Goal: Information Seeking & Learning: Check status

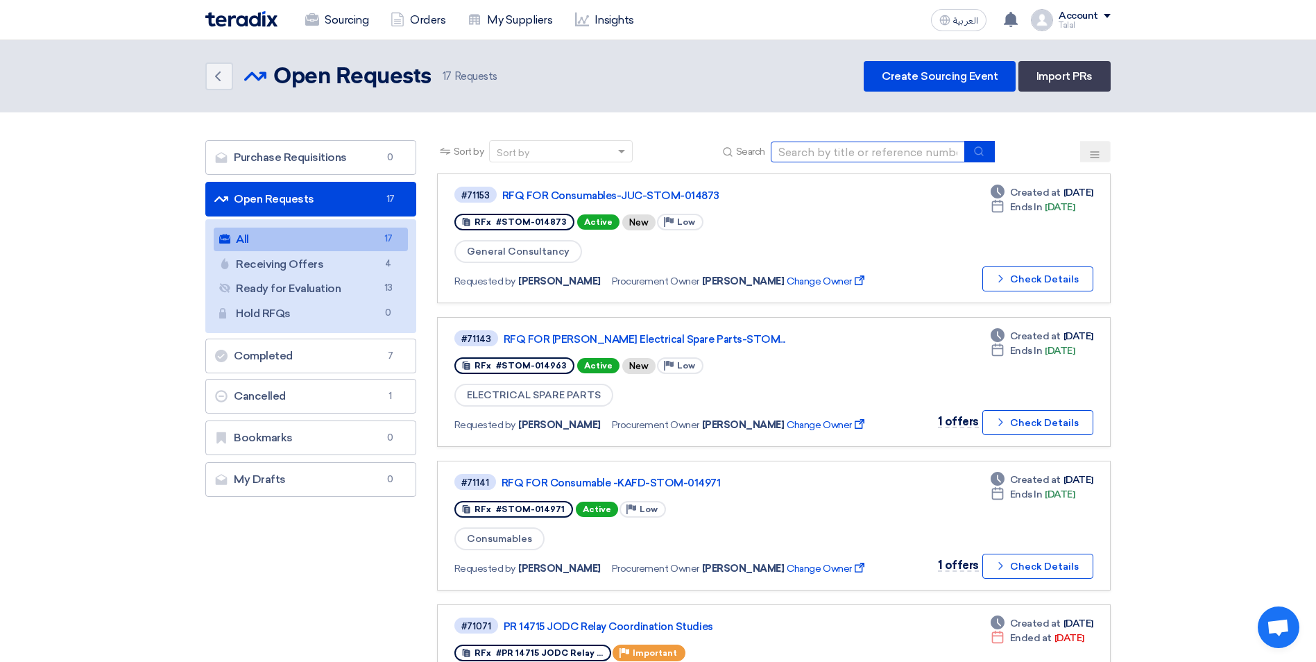
click at [899, 162] on input at bounding box center [868, 152] width 194 height 21
paste input "STOM-014971"
click at [986, 151] on button "submit" at bounding box center [980, 152] width 31 height 22
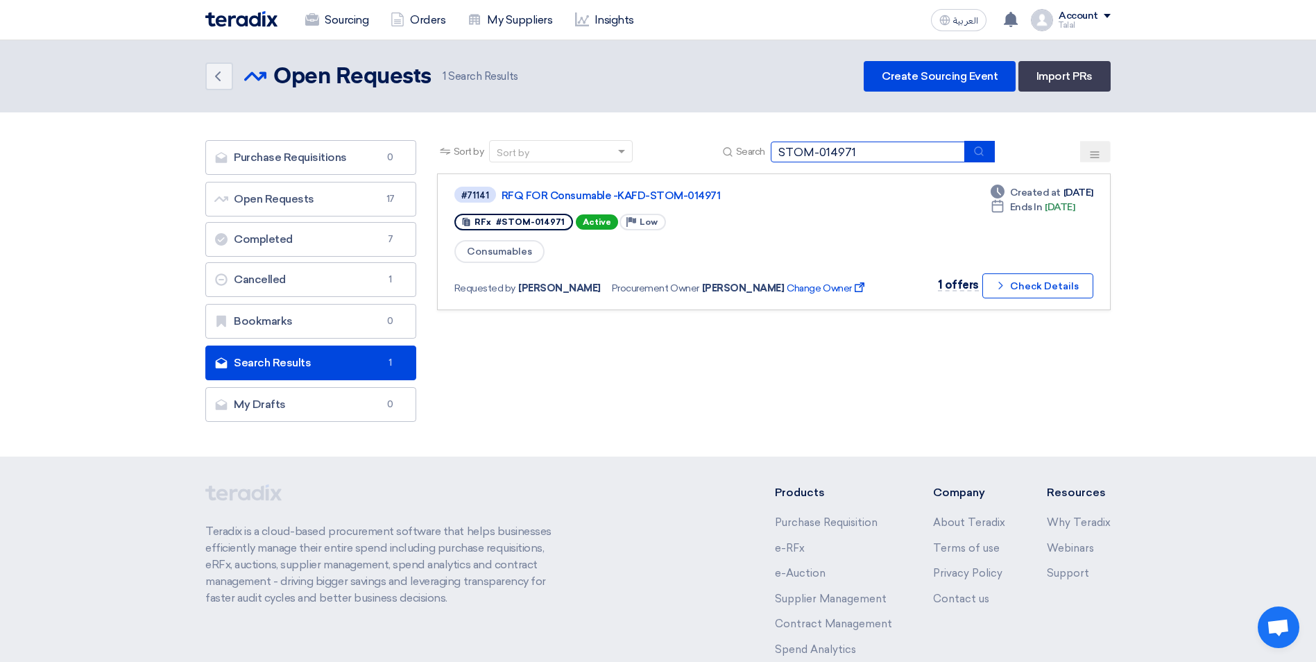
drag, startPoint x: 908, startPoint y: 154, endPoint x: 668, endPoint y: 137, distance: 241.4
click at [668, 137] on section "Purchase Requisitions Purchase Requisitions 0 Open Requests Open Requests 17 Co…" at bounding box center [658, 284] width 1316 height 344
paste input "63"
click at [977, 153] on use "submit" at bounding box center [978, 150] width 9 height 9
drag, startPoint x: 918, startPoint y: 158, endPoint x: 713, endPoint y: 141, distance: 205.4
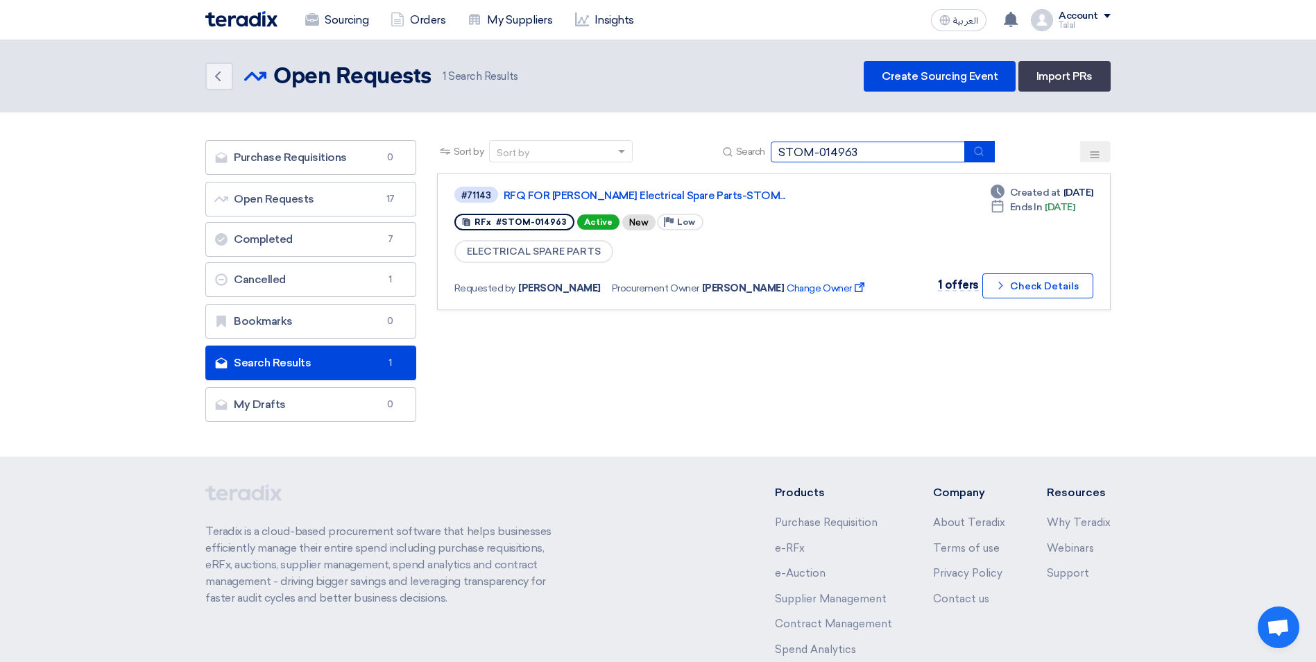
click at [713, 141] on div "Sort by Sort by Search STOM-014963" at bounding box center [774, 156] width 674 height 33
paste input "55"
click at [980, 155] on use "submit" at bounding box center [978, 150] width 9 height 9
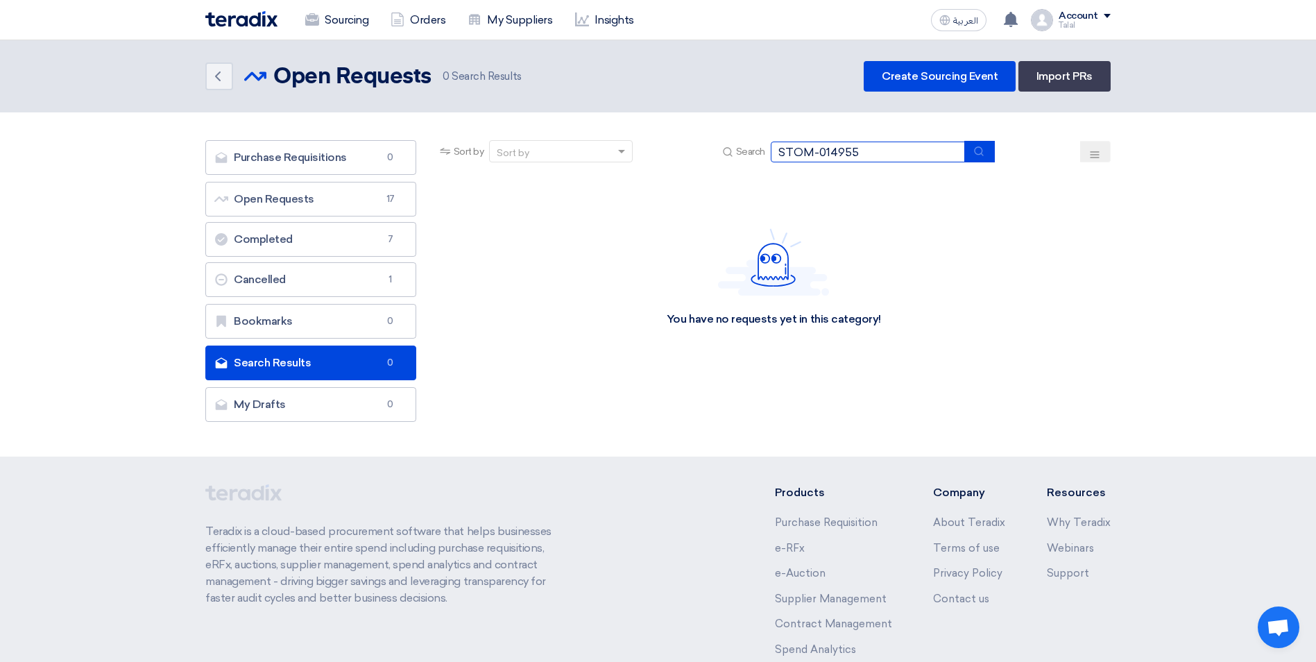
drag, startPoint x: 899, startPoint y: 153, endPoint x: 632, endPoint y: 164, distance: 266.7
click at [632, 164] on div "Sort by Sort by Search STOM-014955" at bounding box center [774, 156] width 674 height 33
paste input "16"
click at [981, 155] on icon "submit" at bounding box center [979, 151] width 11 height 11
drag, startPoint x: 866, startPoint y: 152, endPoint x: 706, endPoint y: 153, distance: 159.6
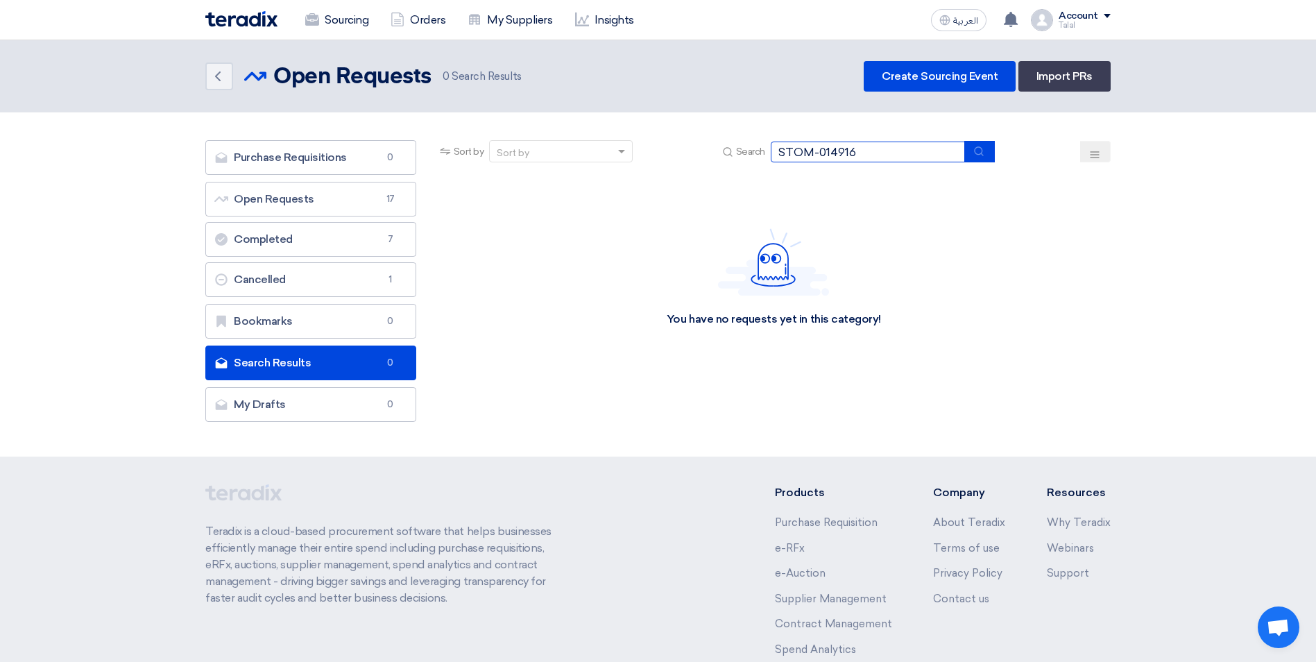
click at [708, 156] on div "Sort by Sort by Search STOM-014916" at bounding box center [774, 156] width 674 height 33
paste input "34"
drag, startPoint x: 982, startPoint y: 146, endPoint x: 962, endPoint y: 130, distance: 25.1
click at [971, 138] on section "Purchase Requisitions Purchase Requisitions 0 Open Requests Open Requests 17 Co…" at bounding box center [658, 284] width 1316 height 344
click at [973, 151] on button "submit" at bounding box center [980, 152] width 31 height 22
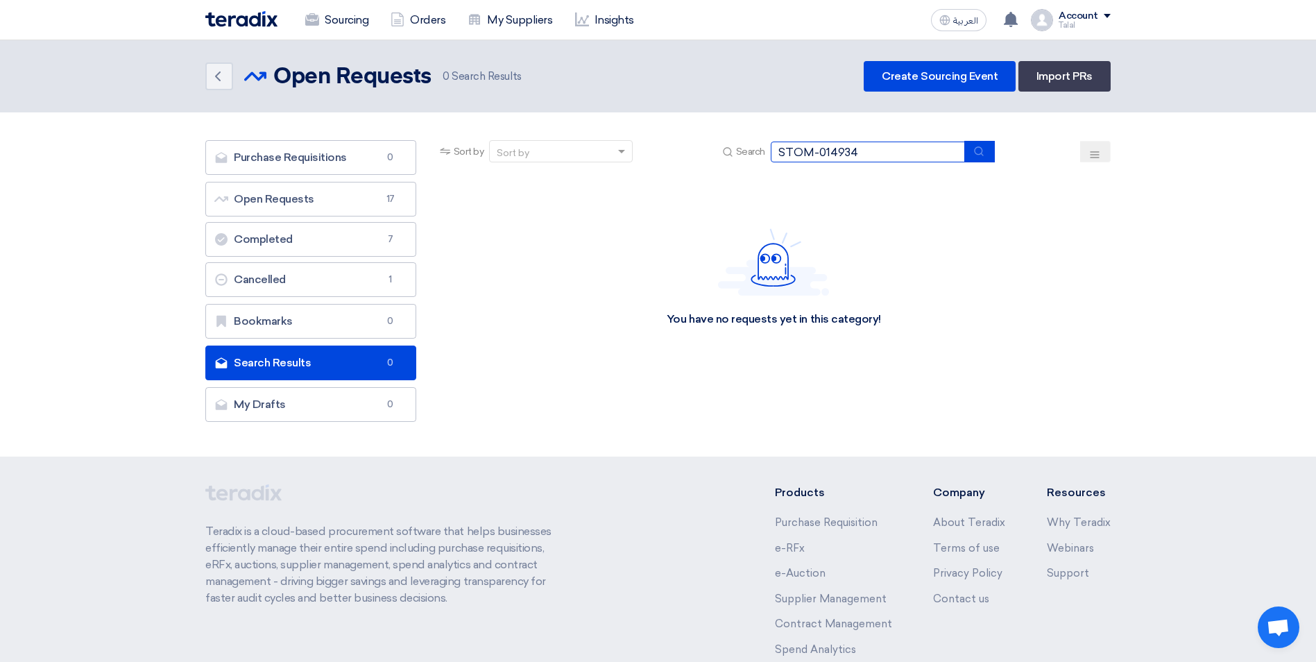
drag, startPoint x: 900, startPoint y: 147, endPoint x: 632, endPoint y: 132, distance: 268.3
click at [632, 132] on section "Purchase Requisitions Purchase Requisitions 0 Open Requests Open Requests 17 Co…" at bounding box center [658, 284] width 1316 height 344
paste input "822"
click at [989, 150] on button "submit" at bounding box center [980, 152] width 31 height 22
drag, startPoint x: 876, startPoint y: 156, endPoint x: 761, endPoint y: 148, distance: 116.1
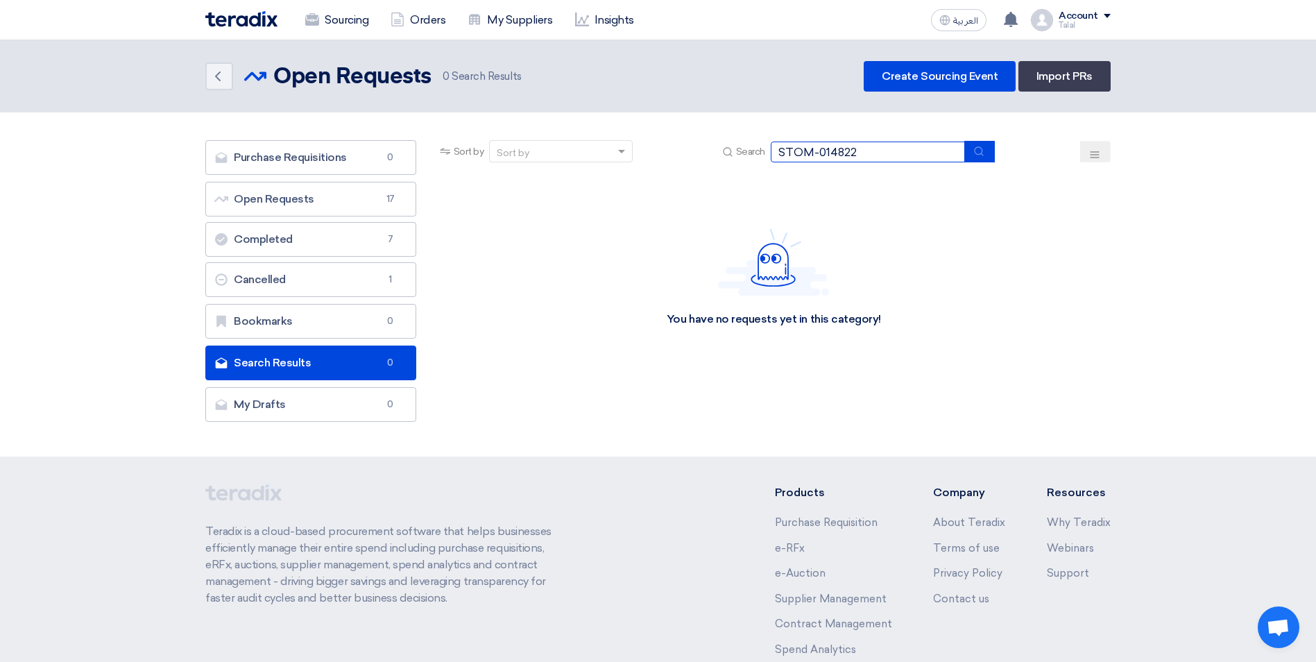
click at [761, 148] on div "Search STOM-014822" at bounding box center [857, 152] width 275 height 22
paste input "935"
click at [981, 155] on icon "submit" at bounding box center [979, 151] width 11 height 11
drag, startPoint x: 872, startPoint y: 157, endPoint x: 616, endPoint y: 160, distance: 256.8
click at [610, 160] on div "Sort by Sort by Search STOM-014935" at bounding box center [774, 156] width 674 height 33
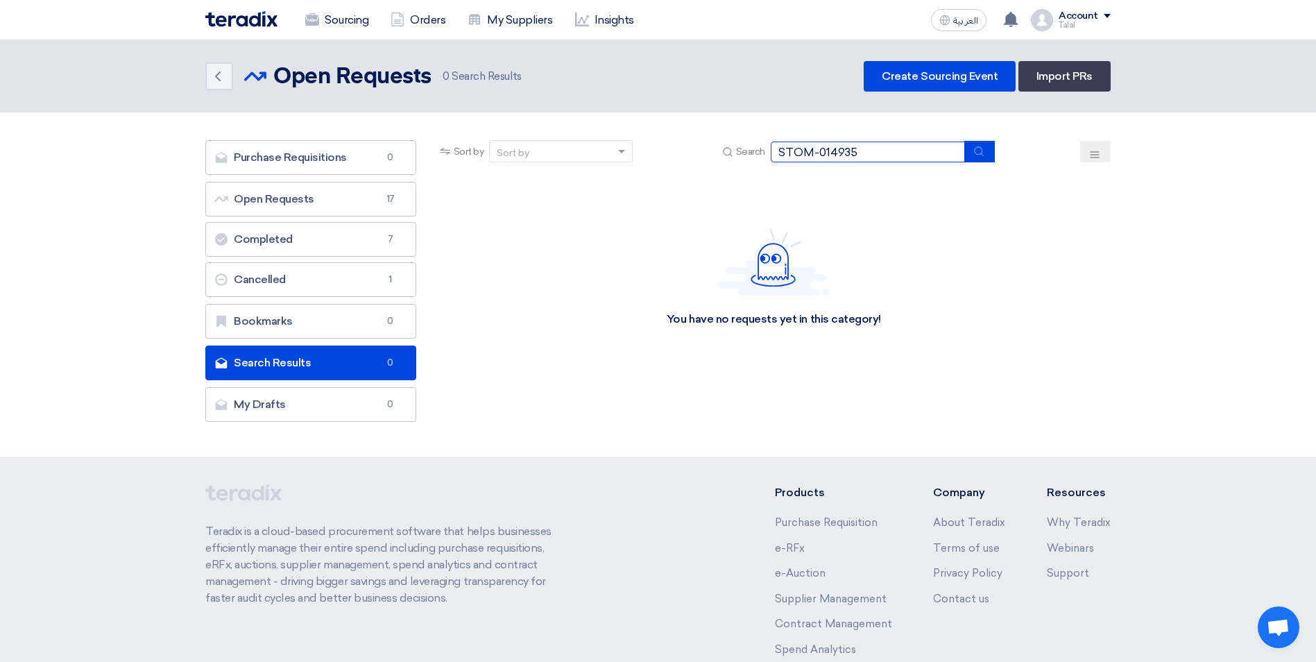
paste input "802"
click at [985, 156] on icon "submit" at bounding box center [979, 151] width 11 height 11
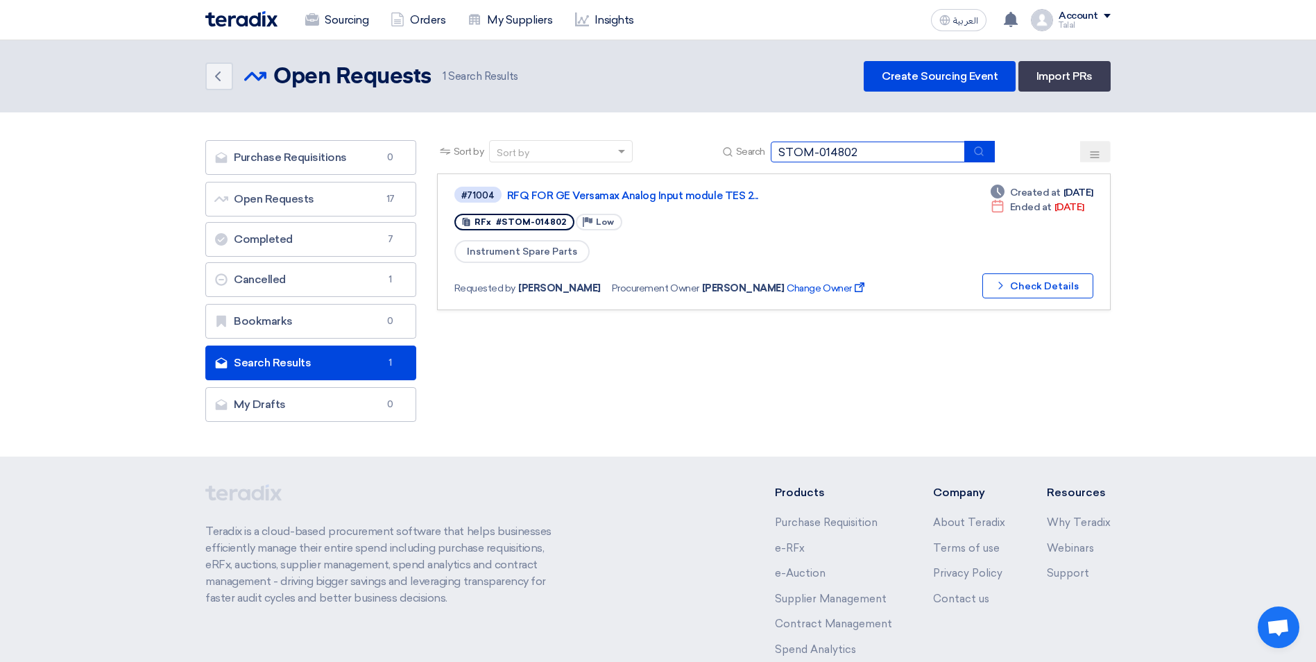
drag, startPoint x: 895, startPoint y: 152, endPoint x: 670, endPoint y: 137, distance: 225.3
click at [670, 137] on section "Purchase Requisitions Purchase Requisitions 0 Open Requests Open Requests 17 Co…" at bounding box center [658, 284] width 1316 height 344
paste input "41"
click at [978, 146] on icon "submit" at bounding box center [979, 151] width 11 height 11
drag, startPoint x: 865, startPoint y: 145, endPoint x: 627, endPoint y: 139, distance: 238.8
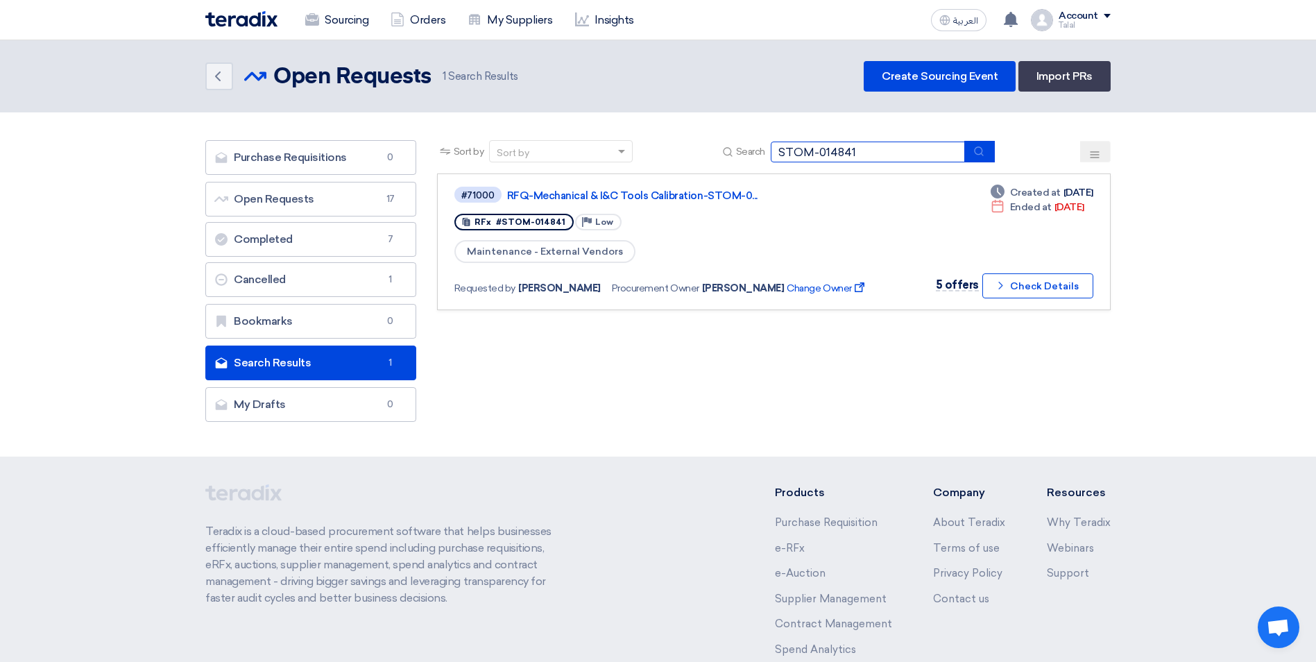
click at [627, 139] on section "Purchase Requisitions Purchase Requisitions 0 Open Requests Open Requests 17 Co…" at bounding box center [658, 284] width 1316 height 344
paste input "3"
click at [981, 150] on icon "submit" at bounding box center [979, 151] width 11 height 11
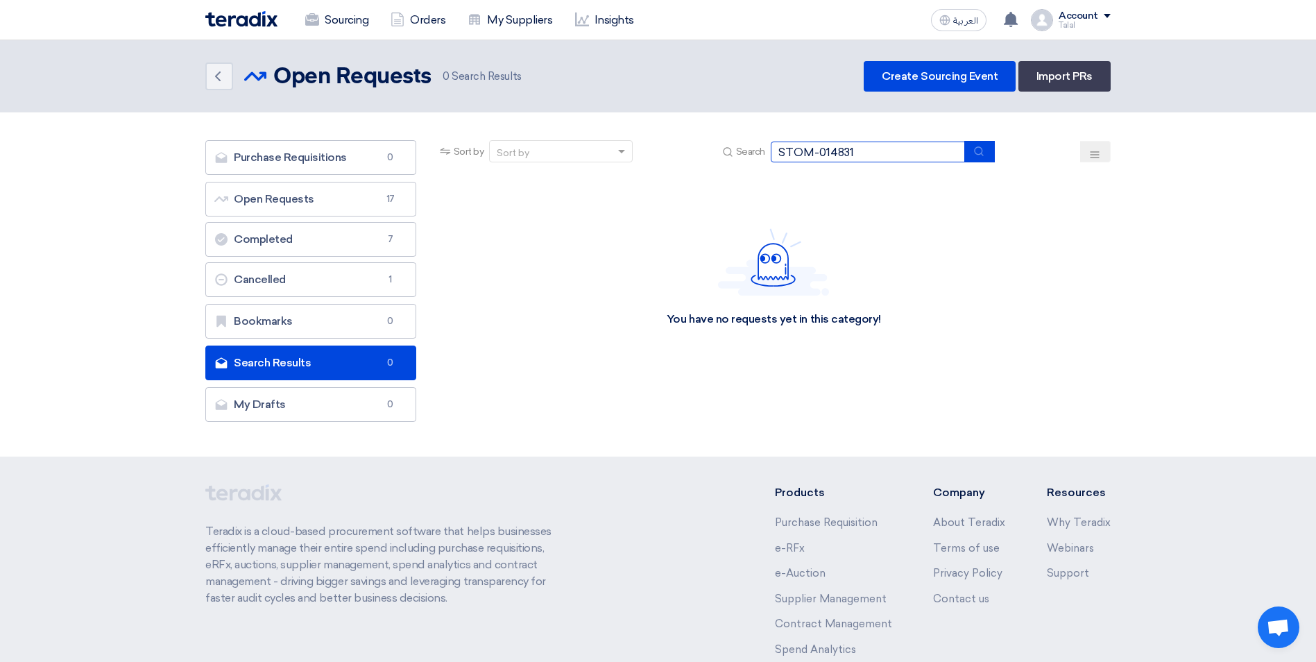
drag, startPoint x: 893, startPoint y: 158, endPoint x: 575, endPoint y: 156, distance: 318.5
click at [575, 156] on div "Sort by Sort by Search STOM-014831" at bounding box center [774, 156] width 674 height 33
paste input "902"
click at [977, 151] on icon "submit" at bounding box center [979, 151] width 11 height 11
drag, startPoint x: 871, startPoint y: 151, endPoint x: 656, endPoint y: 124, distance: 216.2
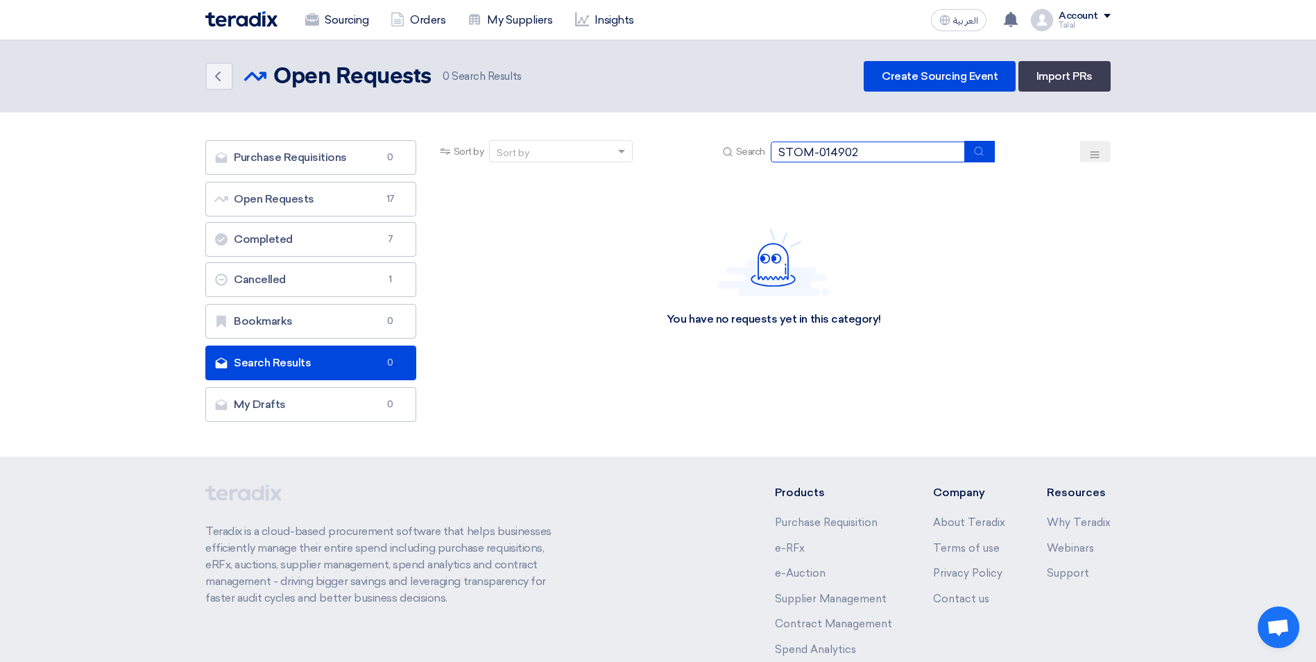
click at [656, 124] on section "Purchase Requisitions Purchase Requisitions 0 Open Requests Open Requests 17 Co…" at bounding box center [658, 284] width 1316 height 344
paste input "873"
click at [974, 154] on button "submit" at bounding box center [980, 152] width 31 height 22
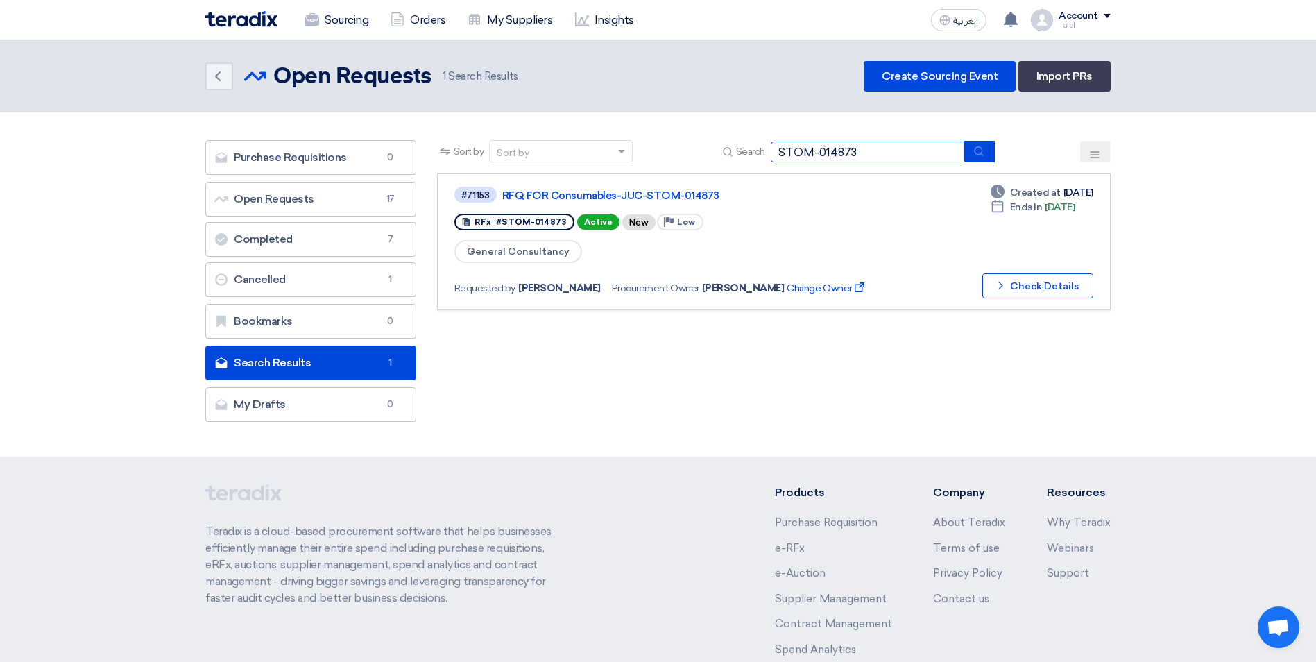
drag, startPoint x: 883, startPoint y: 152, endPoint x: 660, endPoint y: 137, distance: 223.2
click at [660, 137] on section "Purchase Requisitions Purchase Requisitions 0 Open Requests Open Requests 17 Co…" at bounding box center [658, 284] width 1316 height 344
paste input "1"
click at [974, 151] on button "submit" at bounding box center [980, 152] width 31 height 22
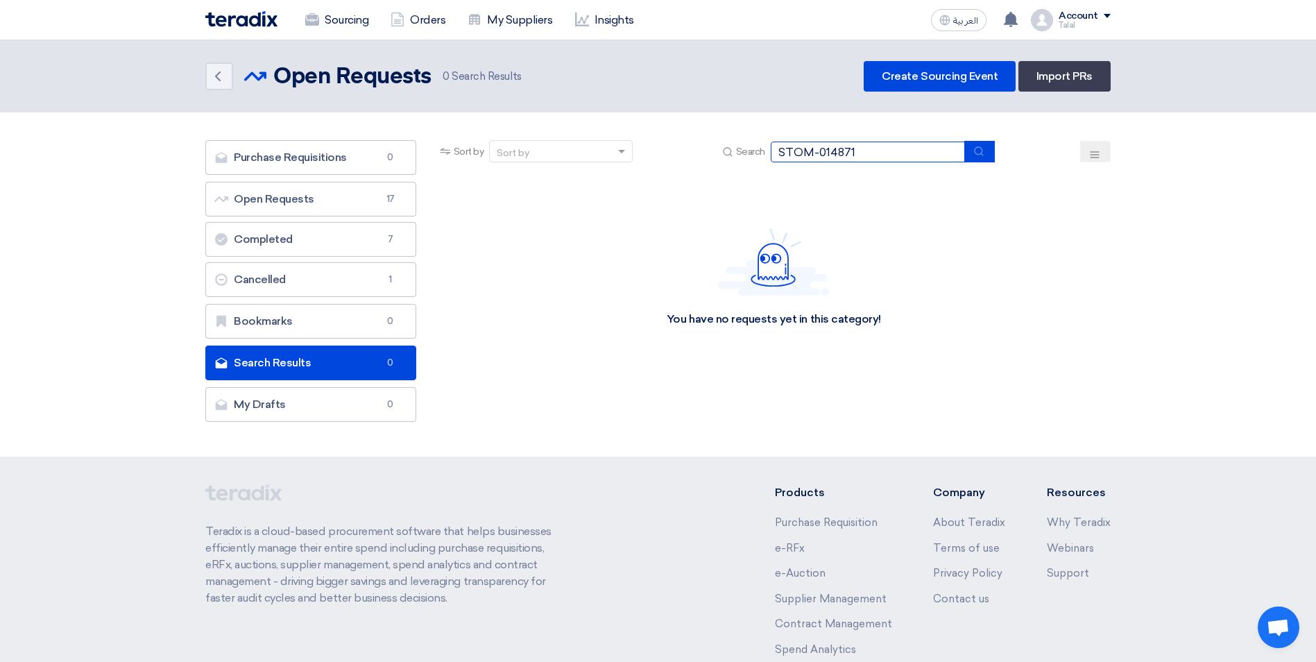
drag, startPoint x: 734, startPoint y: 135, endPoint x: 597, endPoint y: 136, distance: 137.4
click at [589, 132] on section "Purchase Requisitions Purchase Requisitions 0 Open Requests Open Requests 17 Co…" at bounding box center [658, 284] width 1316 height 344
paste input "13"
click at [990, 151] on button "submit" at bounding box center [980, 152] width 31 height 22
drag, startPoint x: 905, startPoint y: 139, endPoint x: 766, endPoint y: 145, distance: 138.9
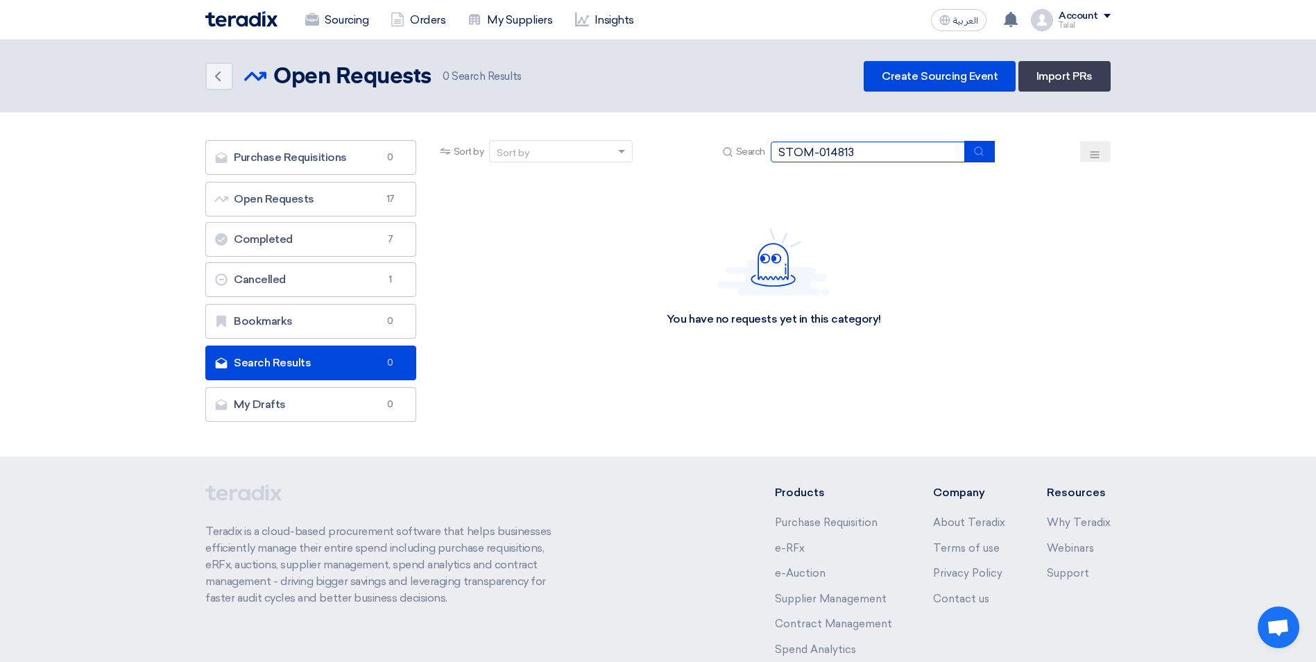
click at [766, 145] on section "Purchase Requisitions Purchase Requisitions 0 Open Requests Open Requests 17 Co…" at bounding box center [658, 284] width 1316 height 344
paste input "715TOM-014"
drag, startPoint x: 931, startPoint y: 153, endPoint x: 638, endPoint y: 153, distance: 292.8
click at [638, 154] on div "Sort by Sort by Search STOM-014715TOM-014813" at bounding box center [774, 156] width 674 height 33
paste input
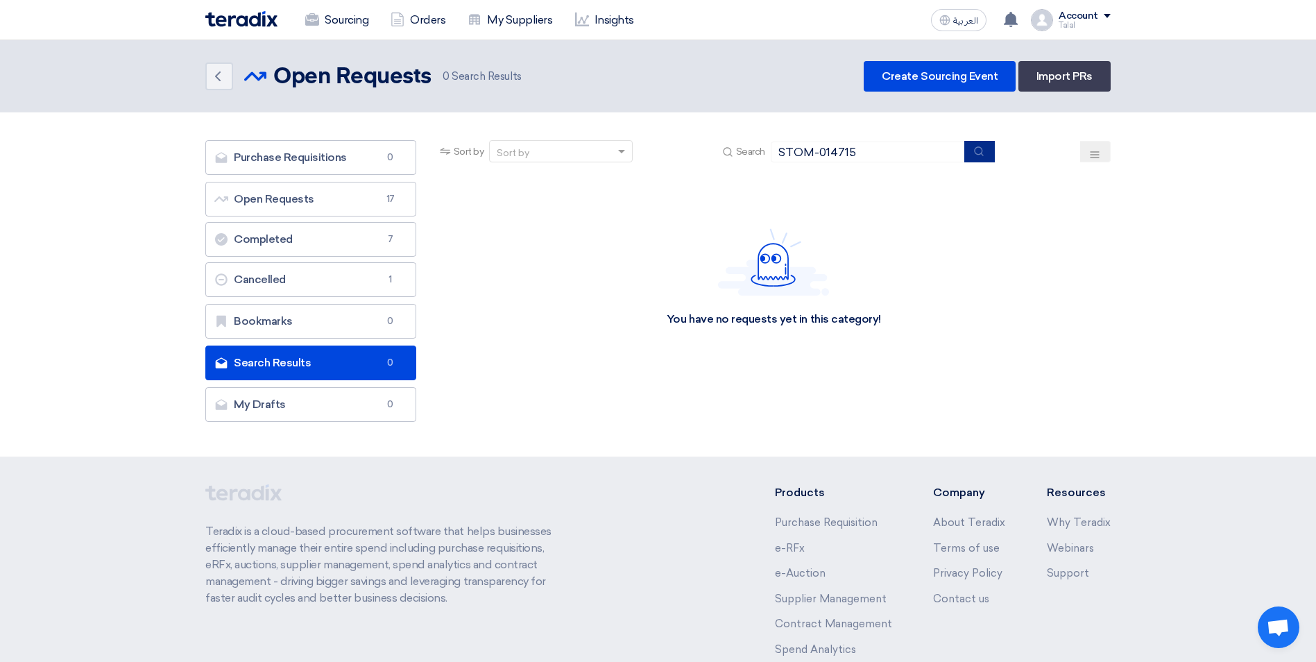
click at [982, 153] on use "submit" at bounding box center [978, 150] width 9 height 9
drag, startPoint x: 695, startPoint y: 150, endPoint x: 591, endPoint y: 144, distance: 104.2
click at [591, 144] on div "Sort by Sort by Search STOM-014715" at bounding box center [774, 156] width 674 height 33
paste input "654"
drag, startPoint x: 974, startPoint y: 152, endPoint x: 962, endPoint y: 141, distance: 15.7
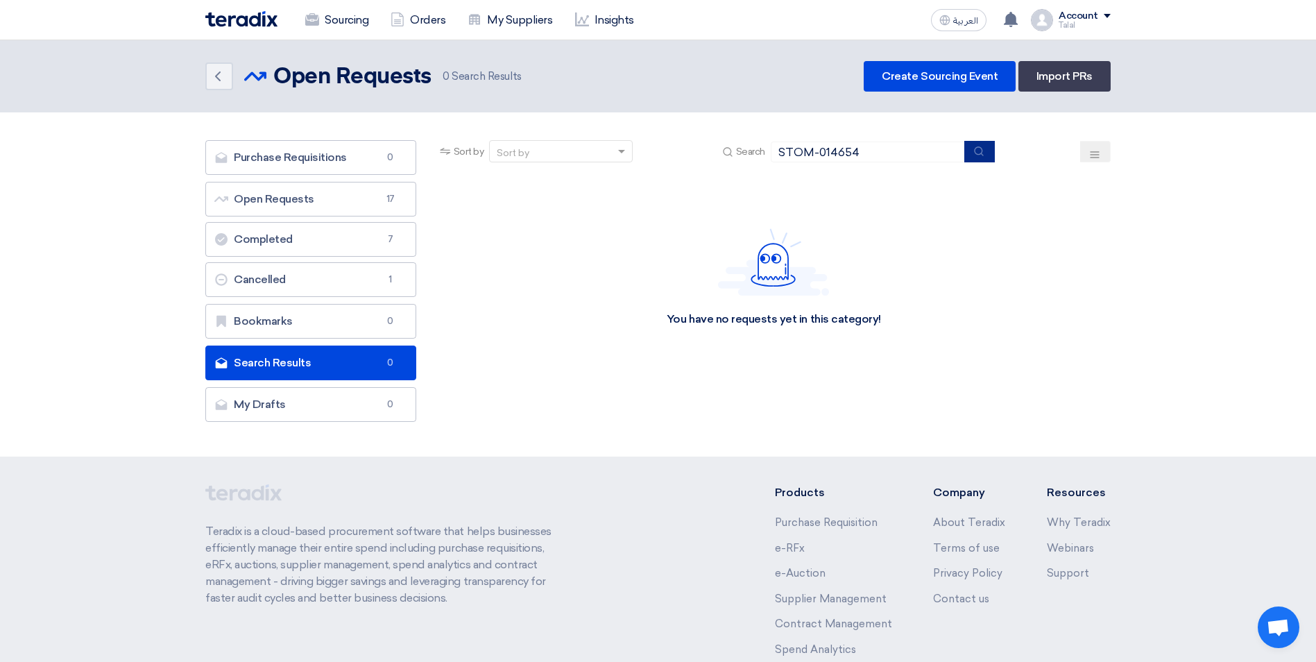
click at [968, 146] on button "submit" at bounding box center [980, 152] width 31 height 22
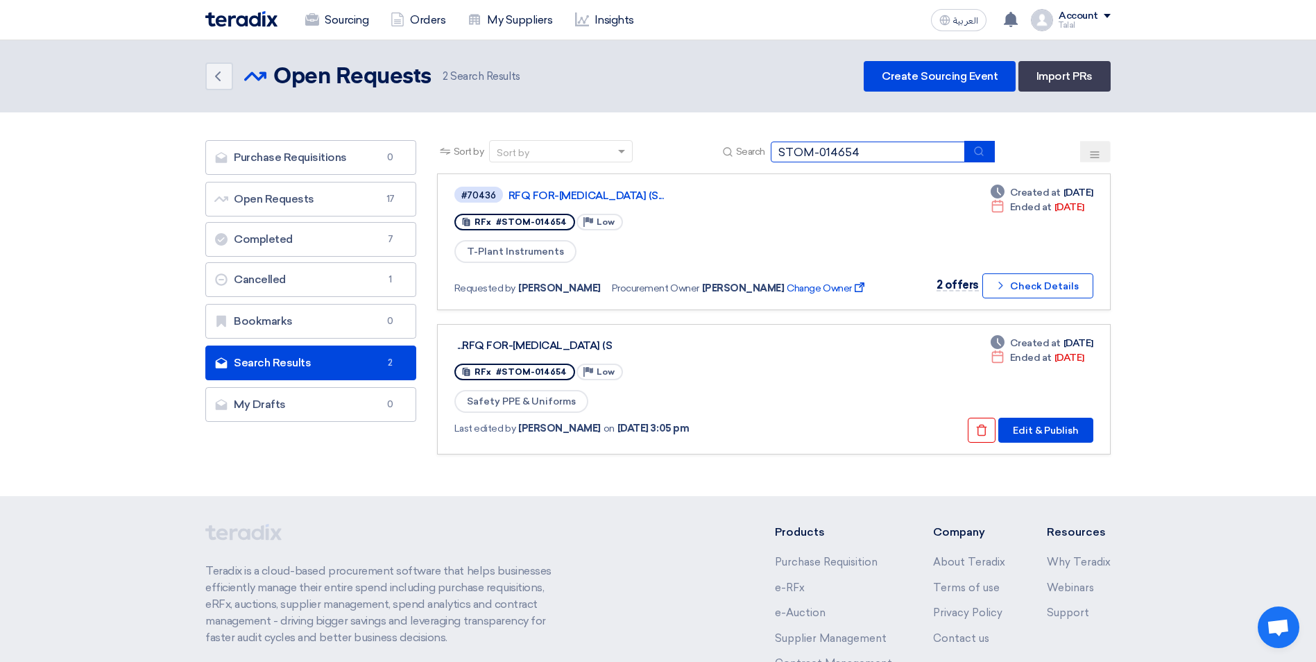
drag, startPoint x: 887, startPoint y: 147, endPoint x: 602, endPoint y: 132, distance: 284.9
click at [602, 132] on section "Purchase Requisitions Purchase Requisitions 0 Open Requests Open Requests 17 Co…" at bounding box center [658, 304] width 1316 height 384
paste input "781"
click at [974, 150] on icon "submit" at bounding box center [979, 151] width 11 height 11
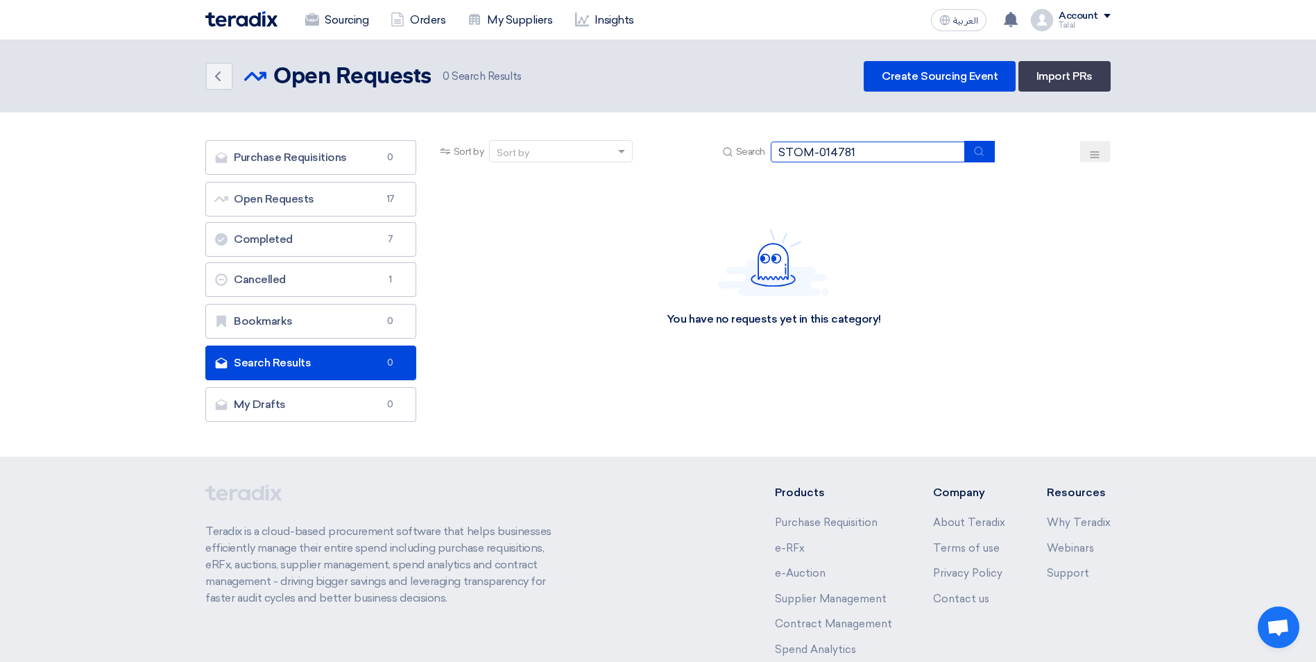
drag, startPoint x: 881, startPoint y: 146, endPoint x: 633, endPoint y: 139, distance: 248.5
click at [634, 140] on div "Sort by Sort by Search STOM-014781" at bounding box center [774, 156] width 674 height 33
paste input "3375"
click at [984, 149] on icon "submit" at bounding box center [979, 151] width 11 height 11
drag, startPoint x: 895, startPoint y: 151, endPoint x: 678, endPoint y: 144, distance: 217.3
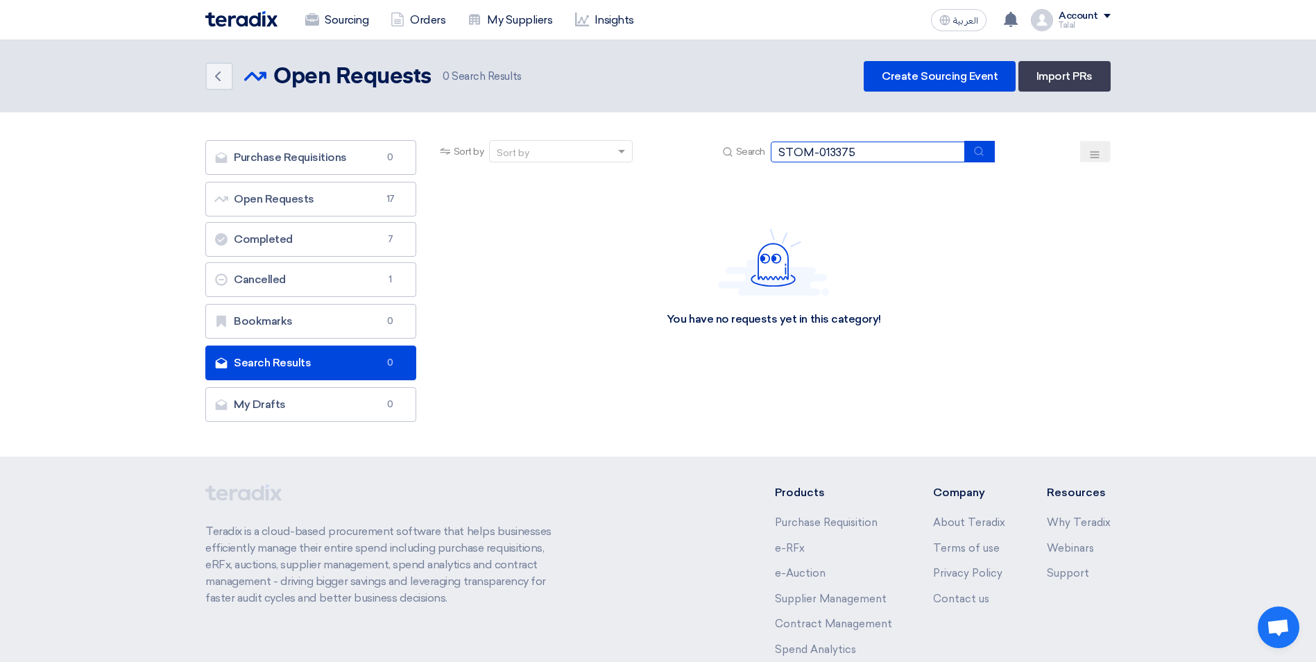
click at [678, 144] on div "Sort by Sort by Search STOM-013375" at bounding box center [774, 156] width 674 height 33
paste input "432"
click at [981, 155] on button "submit" at bounding box center [980, 152] width 31 height 22
drag, startPoint x: 904, startPoint y: 161, endPoint x: 727, endPoint y: 162, distance: 177.6
click at [727, 162] on div "Sort by Sort by Search STOM-014325" at bounding box center [774, 156] width 674 height 33
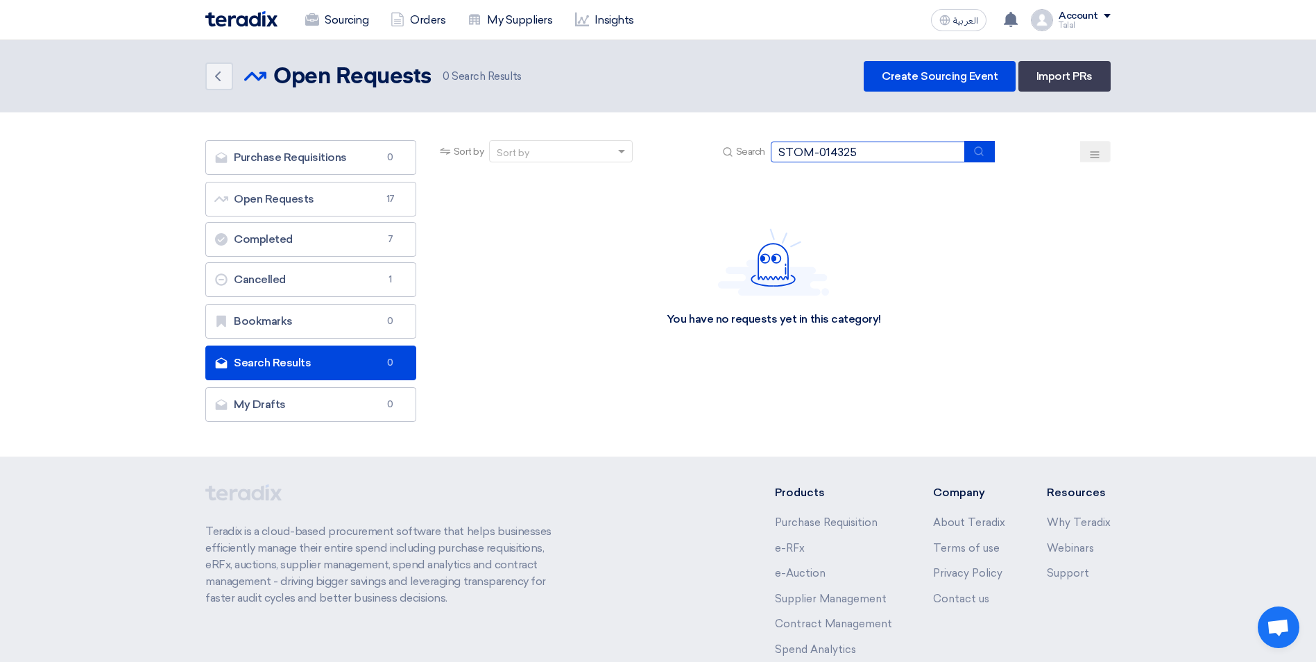
paste input "692"
type input "STOM-014692"
click at [978, 151] on icon "submit" at bounding box center [979, 151] width 11 height 11
click at [405, 14] on icon at bounding box center [398, 19] width 14 height 14
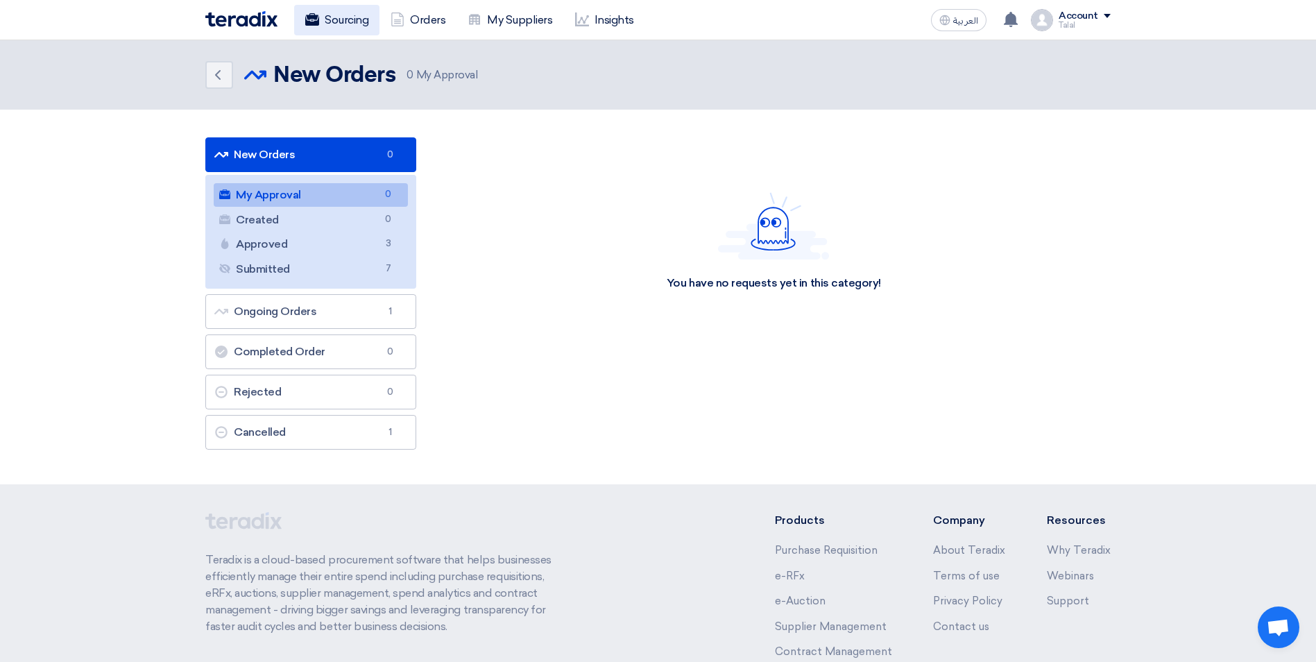
click at [365, 22] on link "Sourcing" at bounding box center [336, 20] width 85 height 31
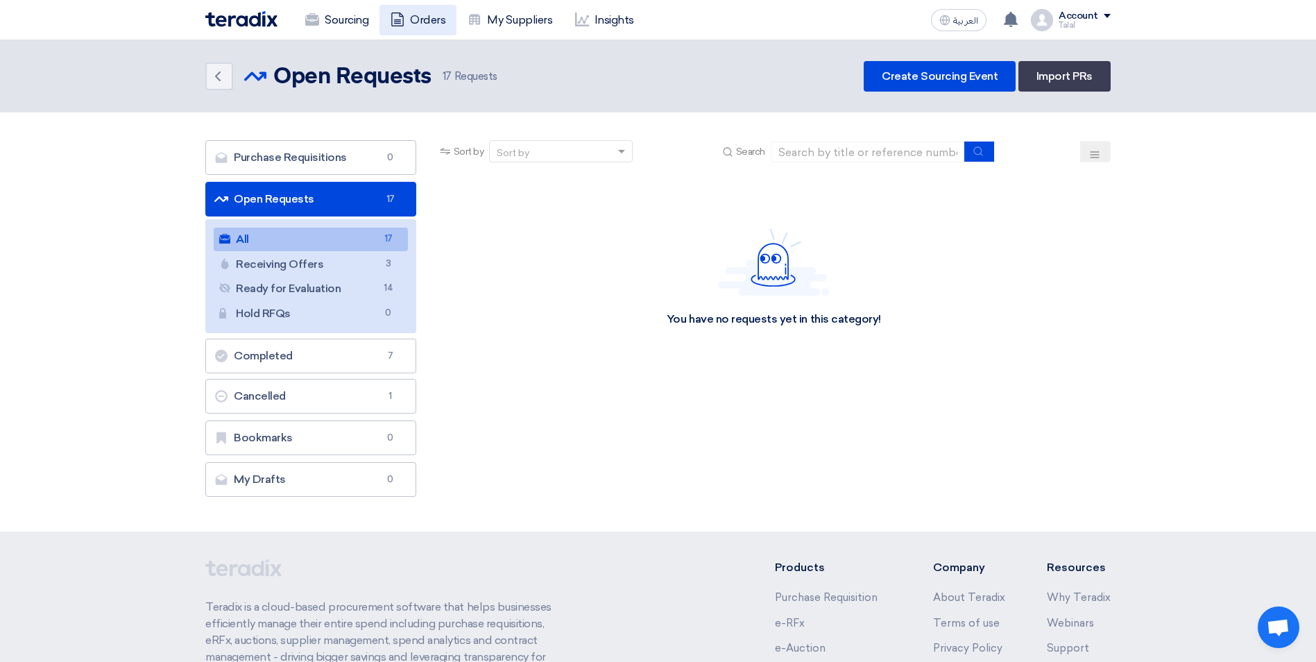
click at [429, 15] on link "Orders" at bounding box center [418, 20] width 77 height 31
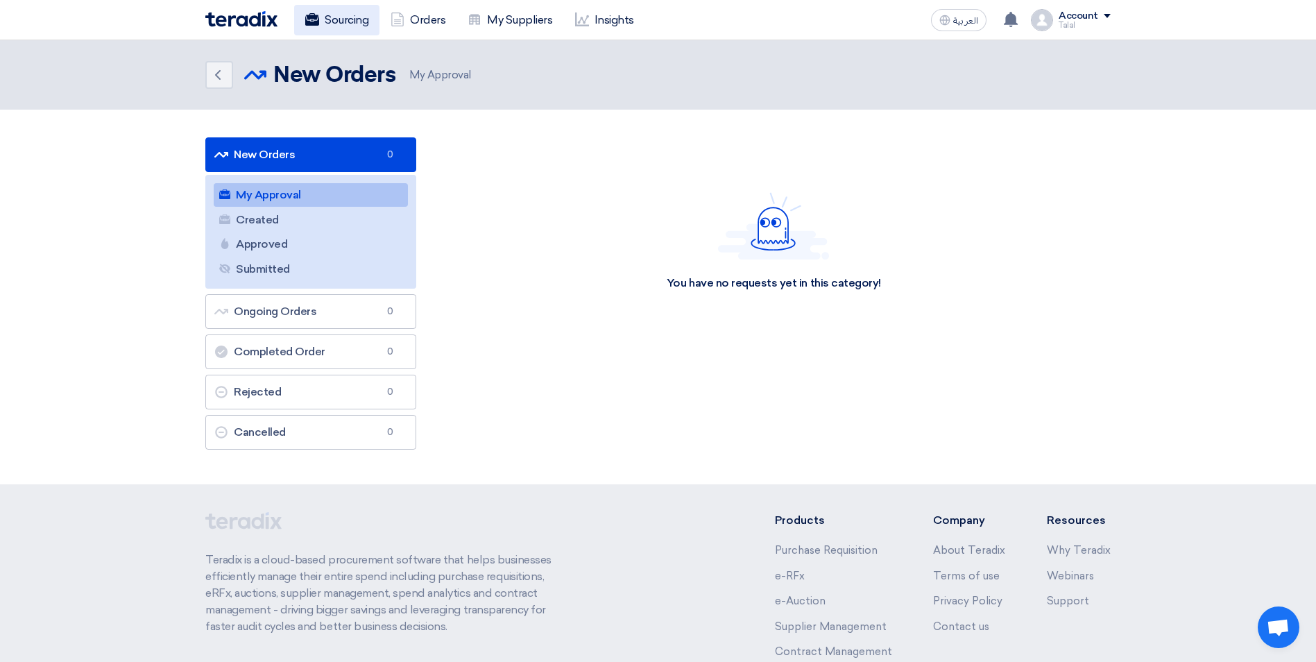
click at [336, 20] on link "Sourcing" at bounding box center [336, 20] width 85 height 31
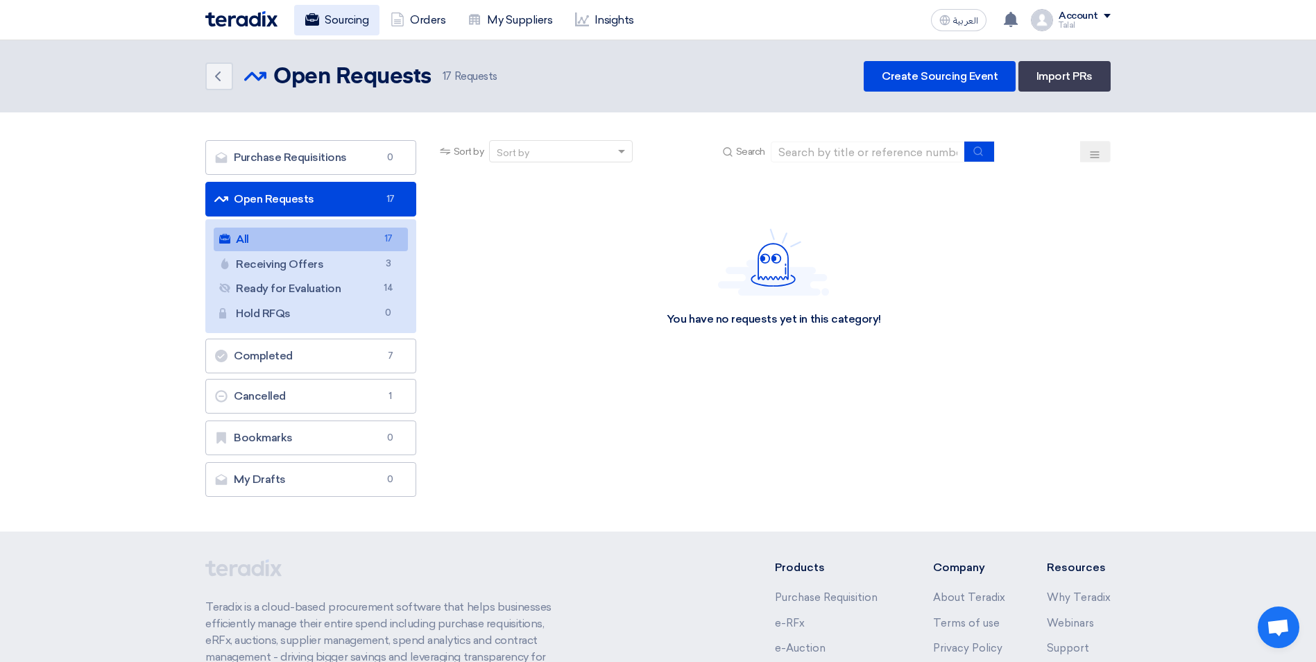
drag, startPoint x: 414, startPoint y: 22, endPoint x: 353, endPoint y: 14, distance: 62.2
click at [414, 21] on link "Orders" at bounding box center [418, 20] width 77 height 31
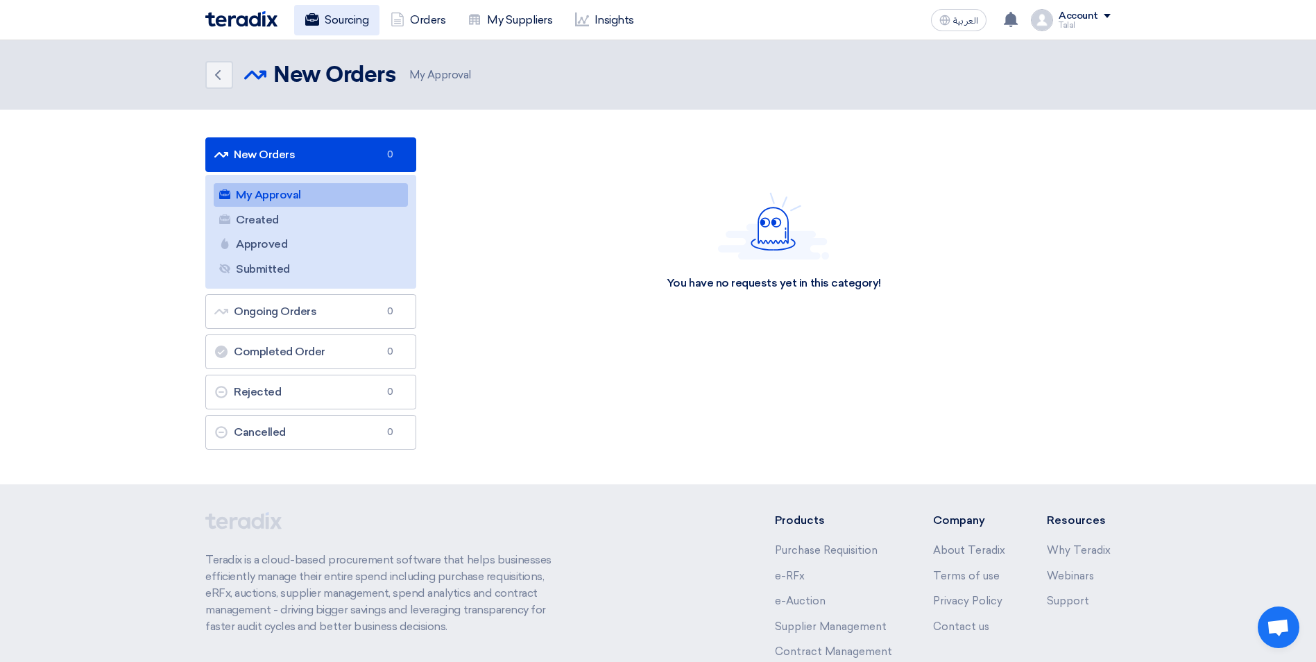
click at [334, 18] on link "Sourcing" at bounding box center [336, 20] width 85 height 31
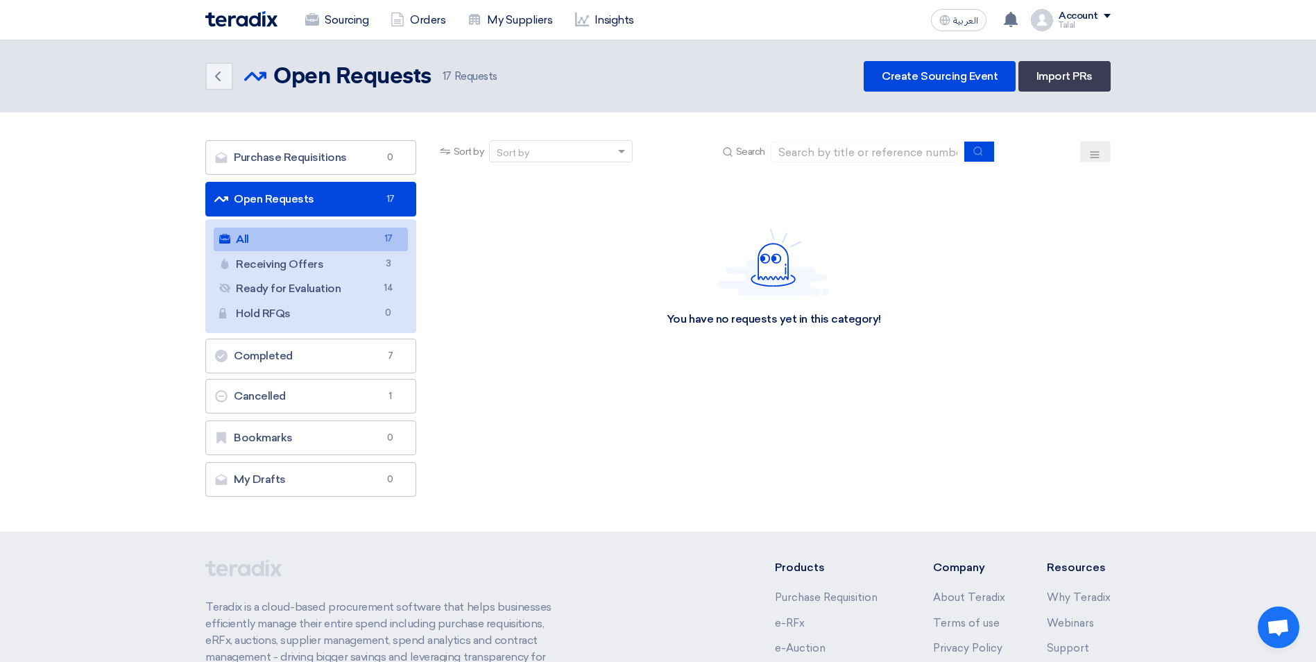
click at [339, 239] on link "All All 17" at bounding box center [311, 240] width 194 height 24
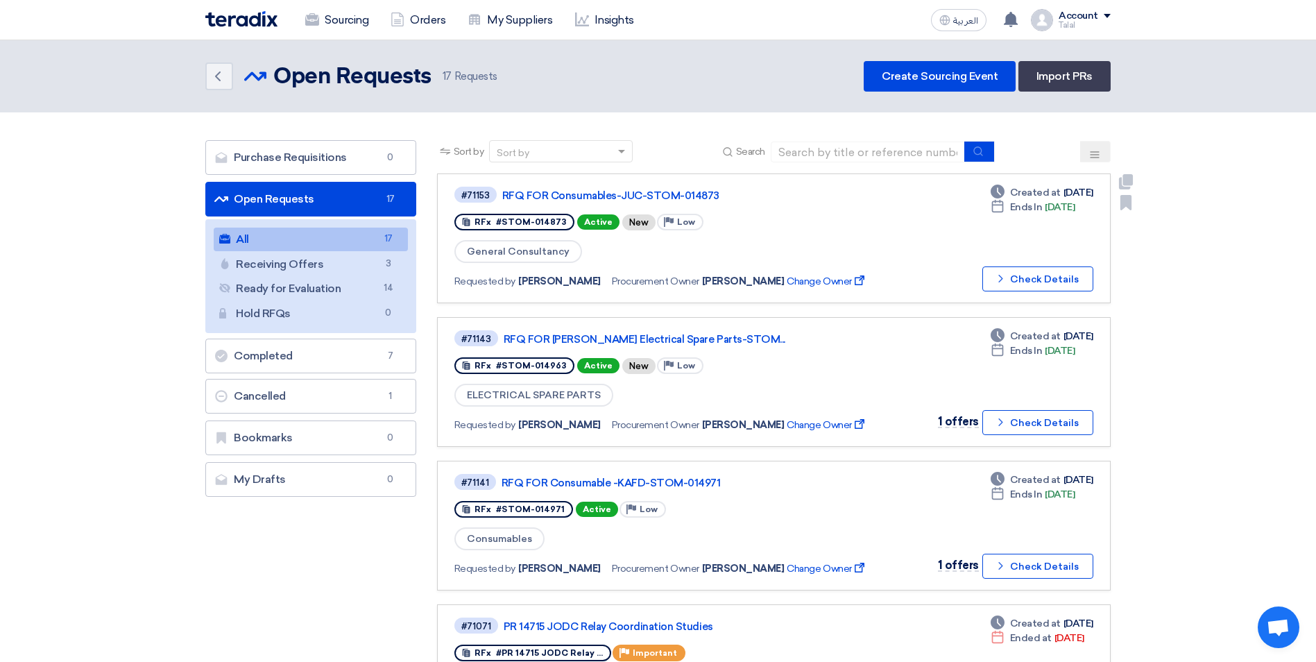
drag, startPoint x: 530, startPoint y: 222, endPoint x: 560, endPoint y: 221, distance: 29.8
click at [560, 221] on div "RFx #STOM-014873" at bounding box center [515, 222] width 120 height 17
copy span "014873"
drag, startPoint x: 534, startPoint y: 369, endPoint x: 566, endPoint y: 363, distance: 33.2
click at [566, 363] on div "RFx #STOM-014963" at bounding box center [515, 365] width 120 height 17
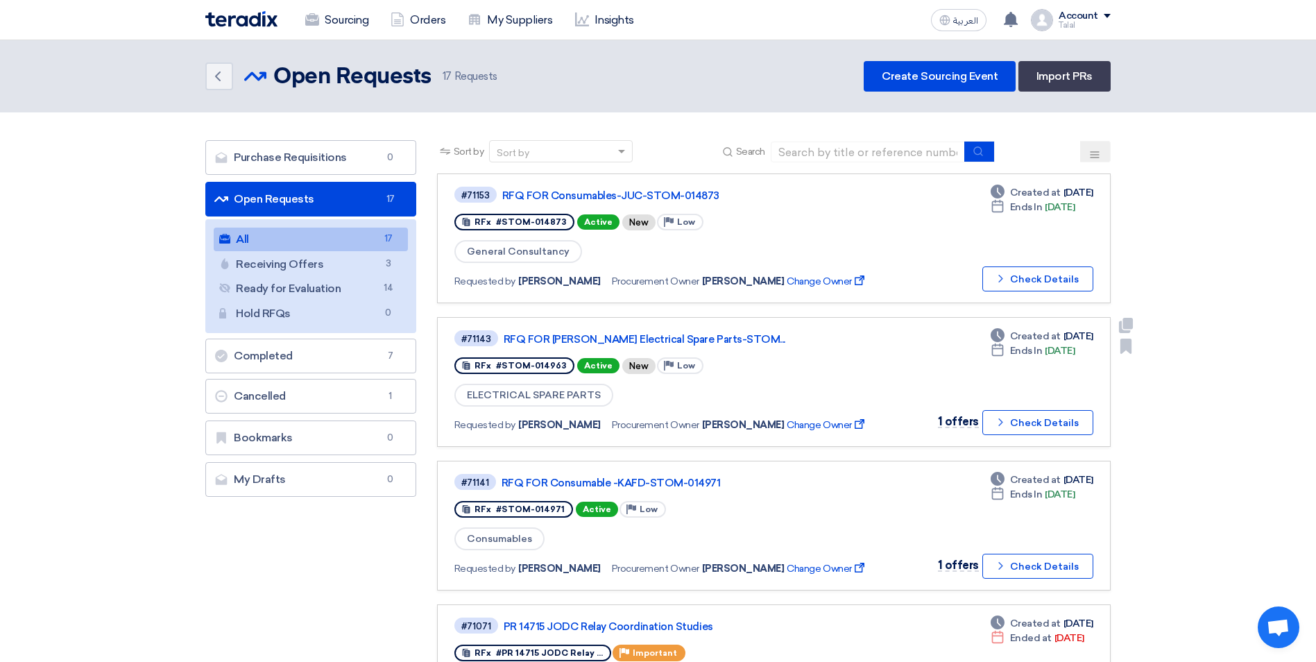
copy span "-014963"
drag, startPoint x: 530, startPoint y: 509, endPoint x: 560, endPoint y: 509, distance: 29.8
click at [560, 509] on div "RFx #STOM-014971" at bounding box center [514, 509] width 119 height 17
copy span "014971"
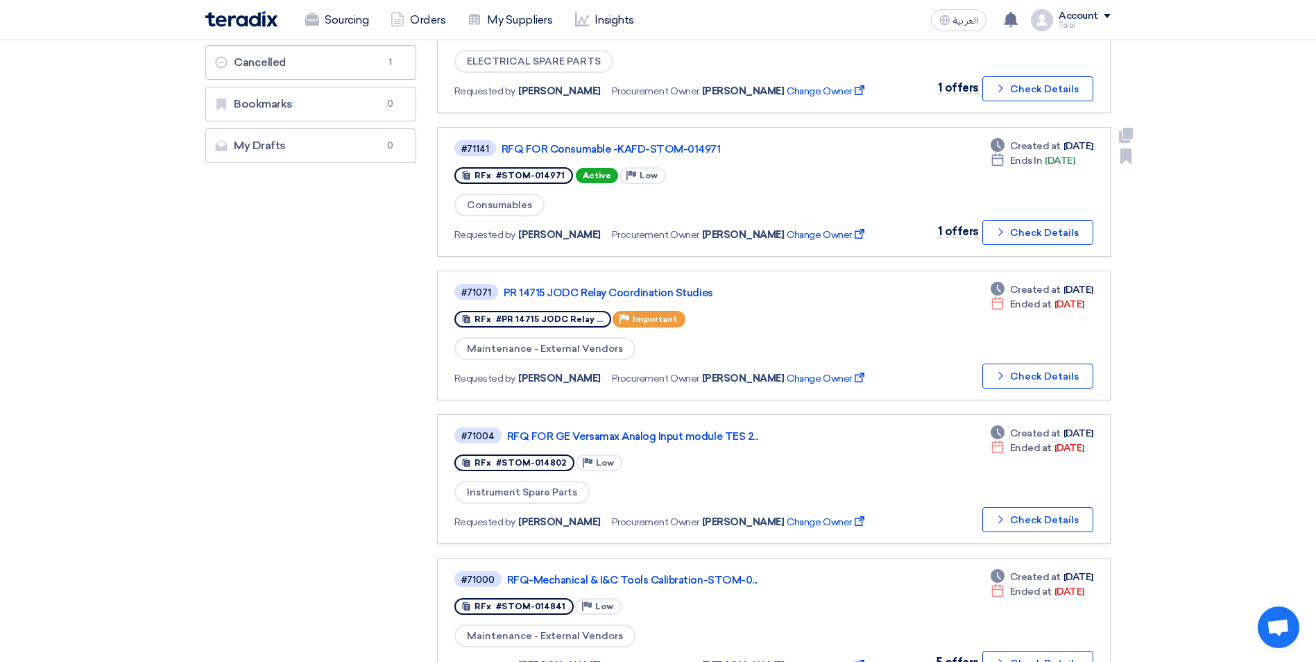
scroll to position [347, 0]
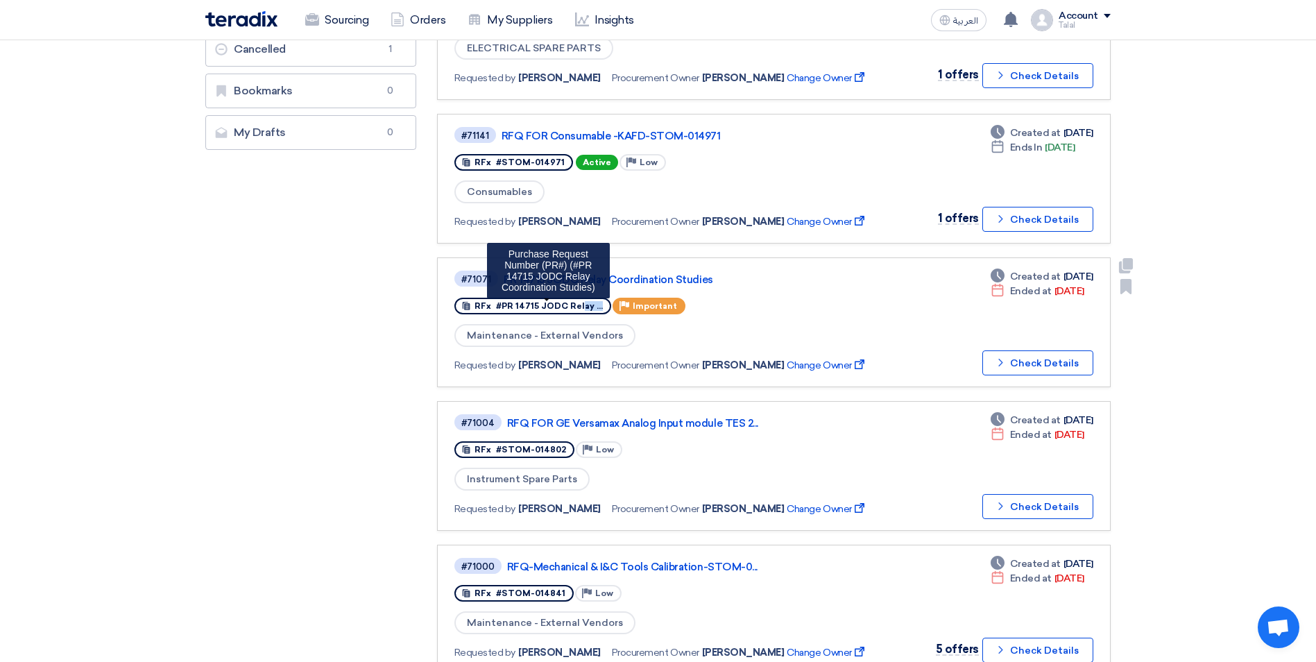
drag, startPoint x: 512, startPoint y: 305, endPoint x: 532, endPoint y: 307, distance: 20.2
click at [532, 307] on span "#PR 14715 JODC Relay ..." at bounding box center [549, 306] width 107 height 10
copy span "14715"
drag, startPoint x: 536, startPoint y: 448, endPoint x: 572, endPoint y: 450, distance: 35.5
click at [572, 450] on div "RFx #STOM-014802 Priority Low" at bounding box center [539, 450] width 169 height 22
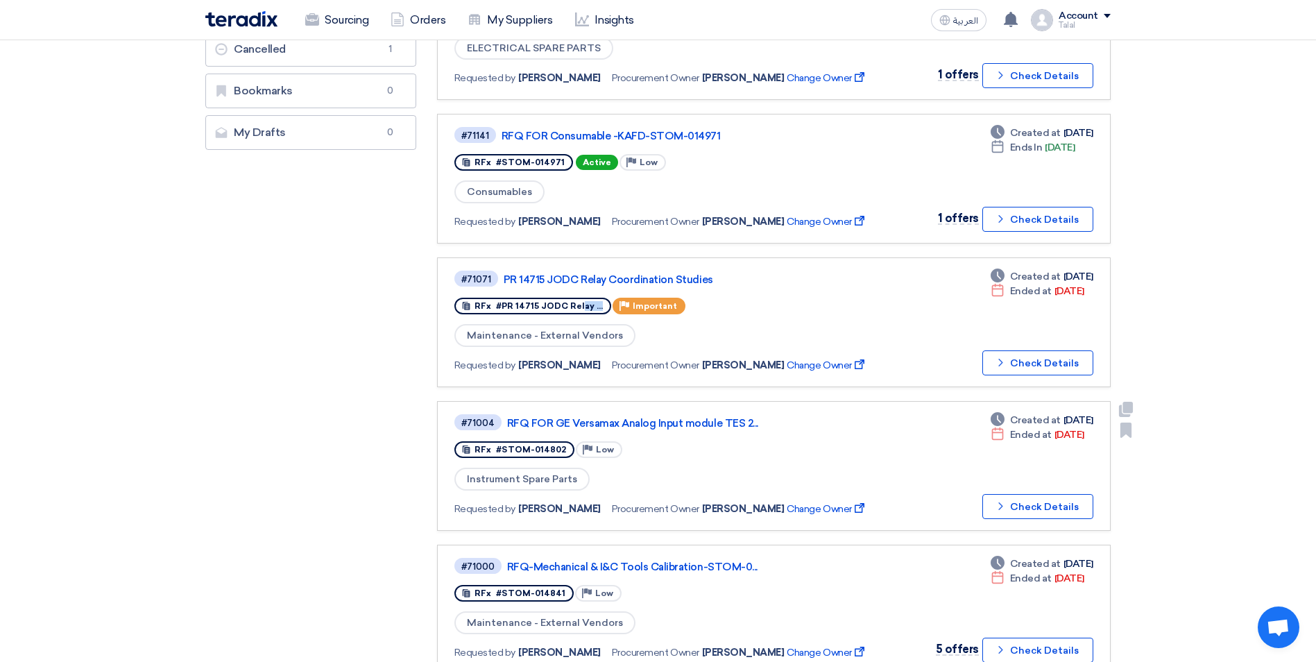
copy div "14802"
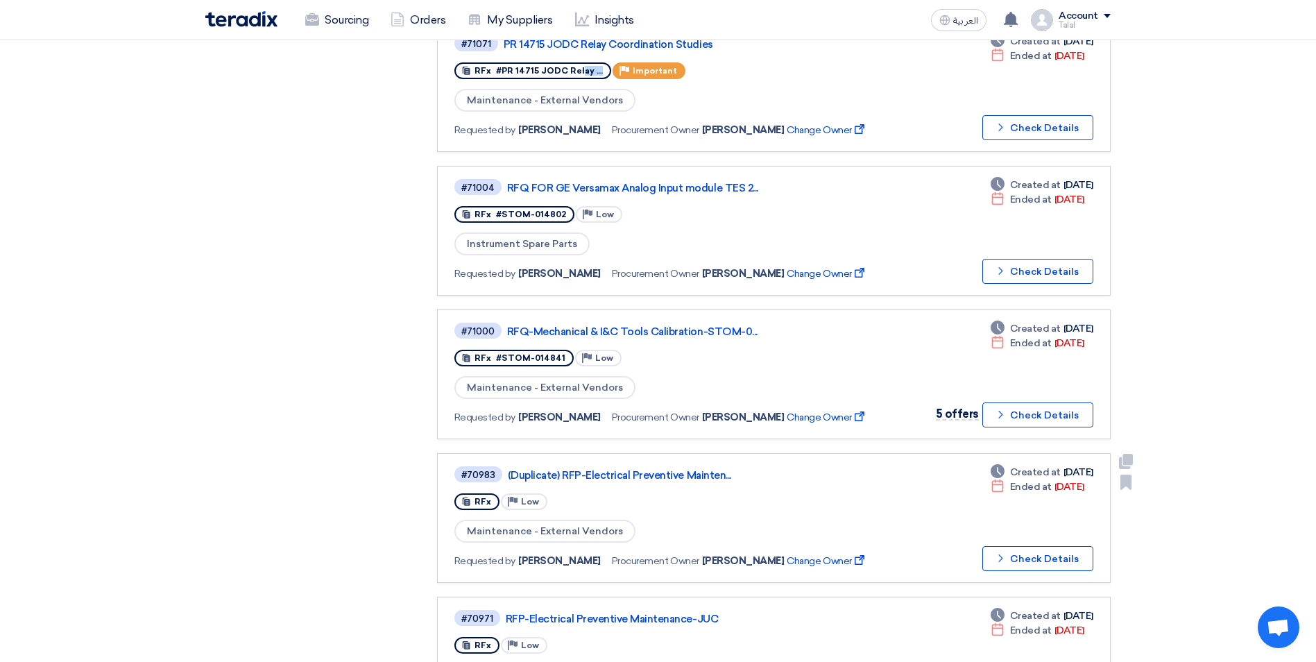
scroll to position [625, 0]
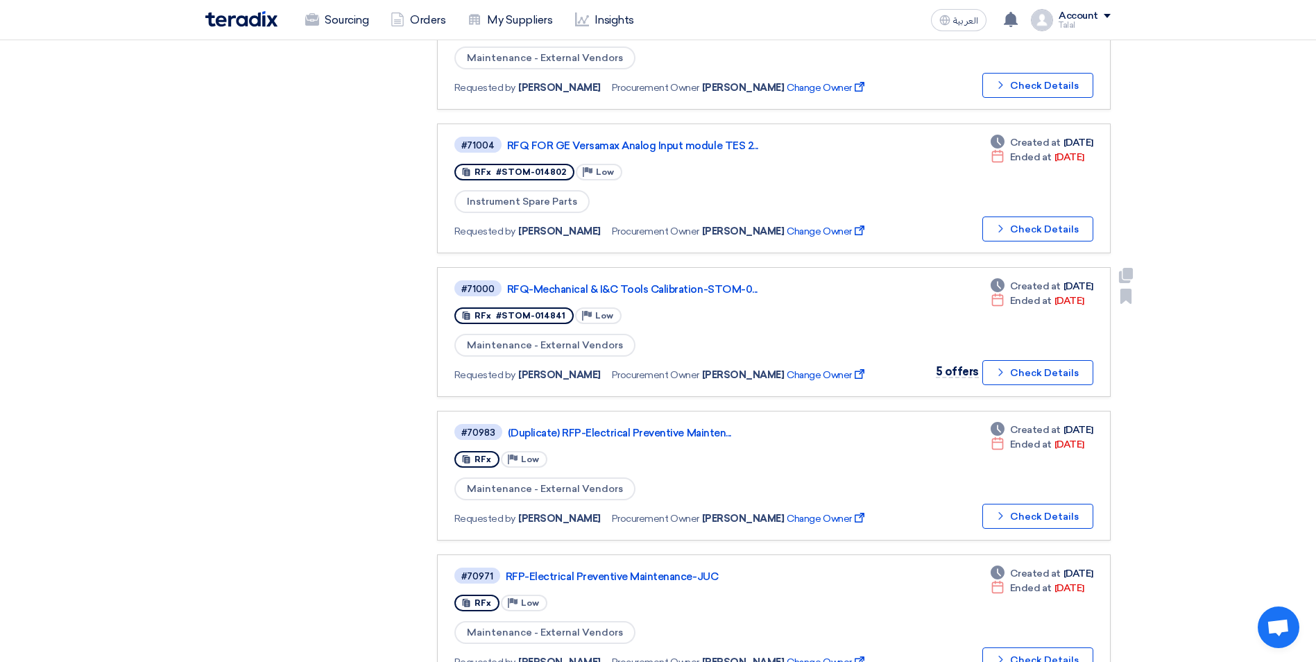
drag, startPoint x: 534, startPoint y: 312, endPoint x: 562, endPoint y: 317, distance: 28.2
click at [562, 317] on div "RFx #STOM-014841" at bounding box center [514, 315] width 119 height 17
copy span "14841"
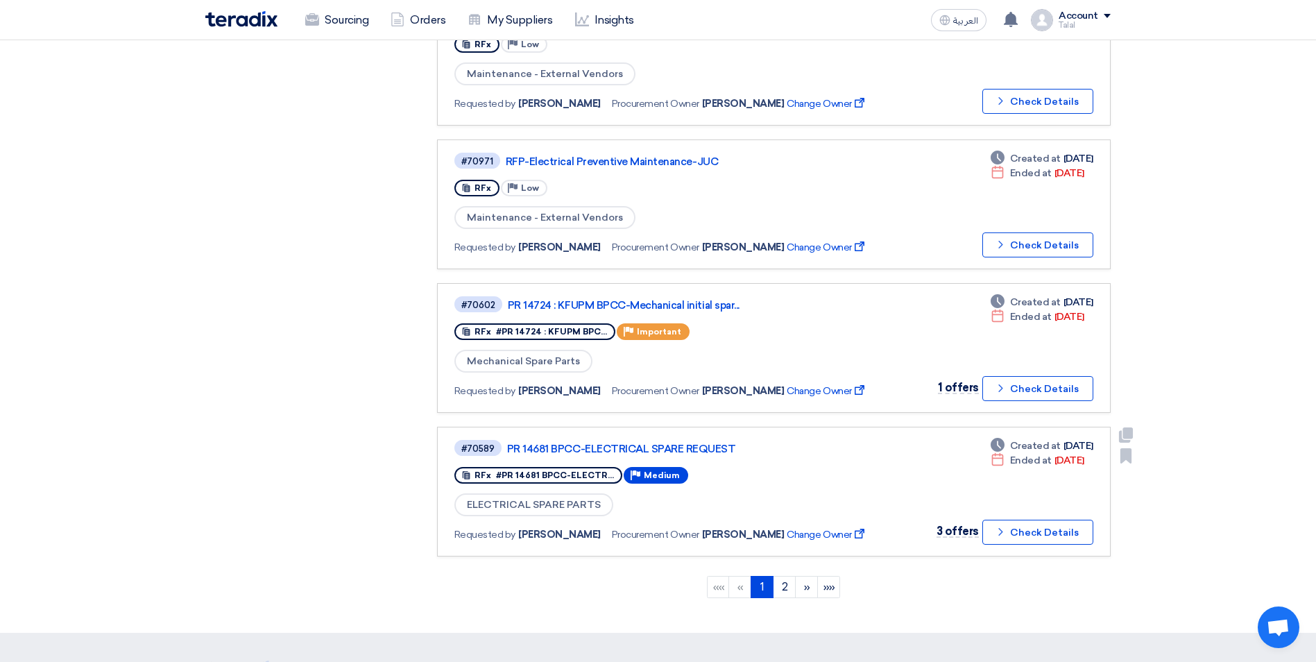
scroll to position [1041, 0]
drag, startPoint x: 511, startPoint y: 328, endPoint x: 535, endPoint y: 336, distance: 25.0
click at [535, 336] on div "RFx #PR 14724 : KFUPM BPC..." at bounding box center [535, 330] width 161 height 17
copy span "14724"
drag, startPoint x: 512, startPoint y: 473, endPoint x: 537, endPoint y: 479, distance: 25.7
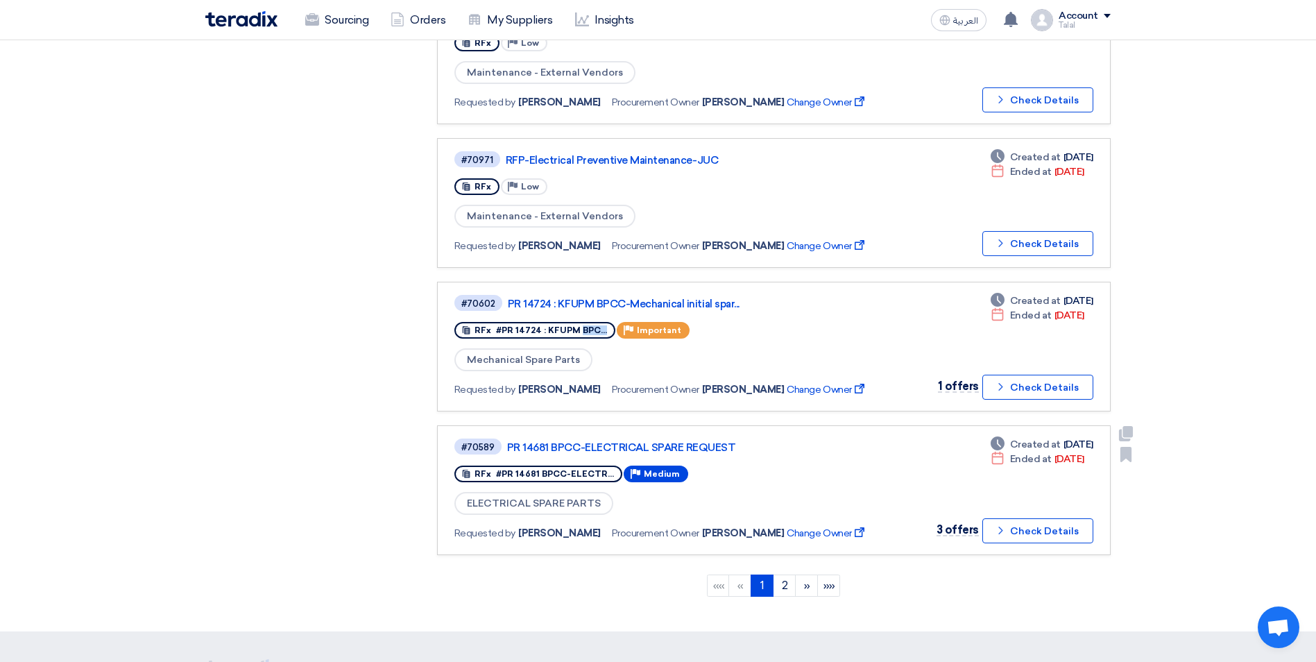
click at [537, 479] on div "RFx #PR 14681 BPCC-ELECTR..." at bounding box center [539, 474] width 168 height 17
copy span "14681"
click at [786, 586] on link "2" at bounding box center [784, 586] width 23 height 22
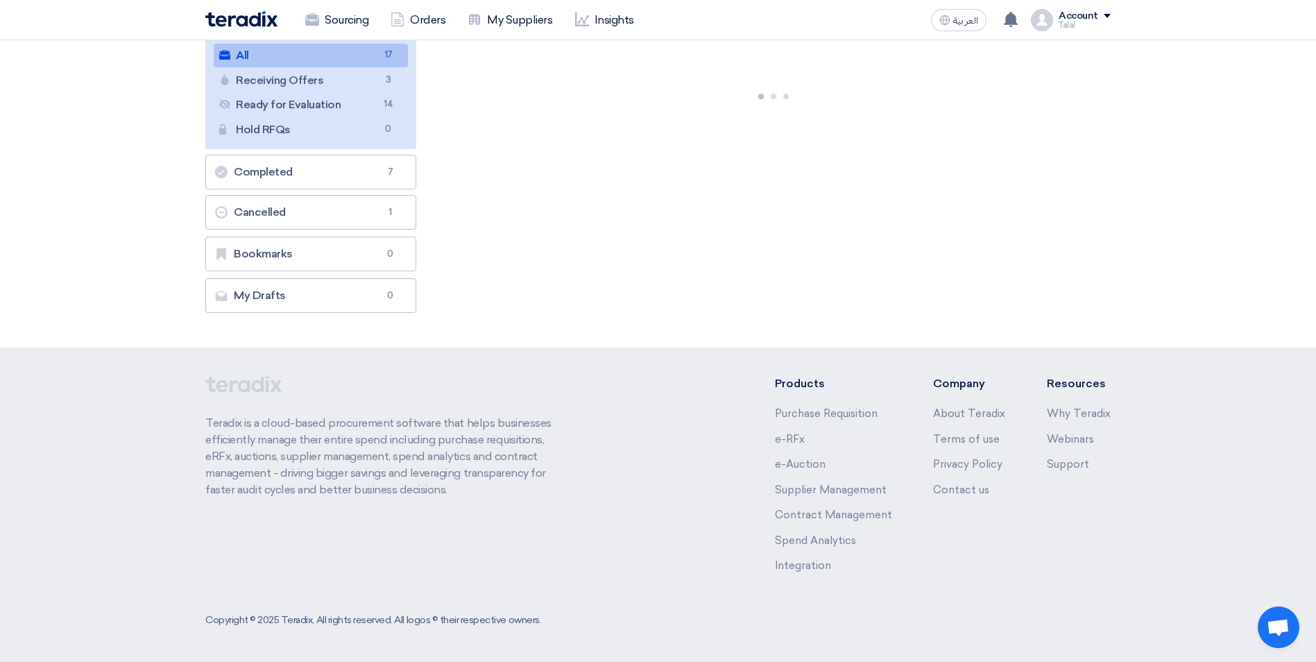
scroll to position [0, 0]
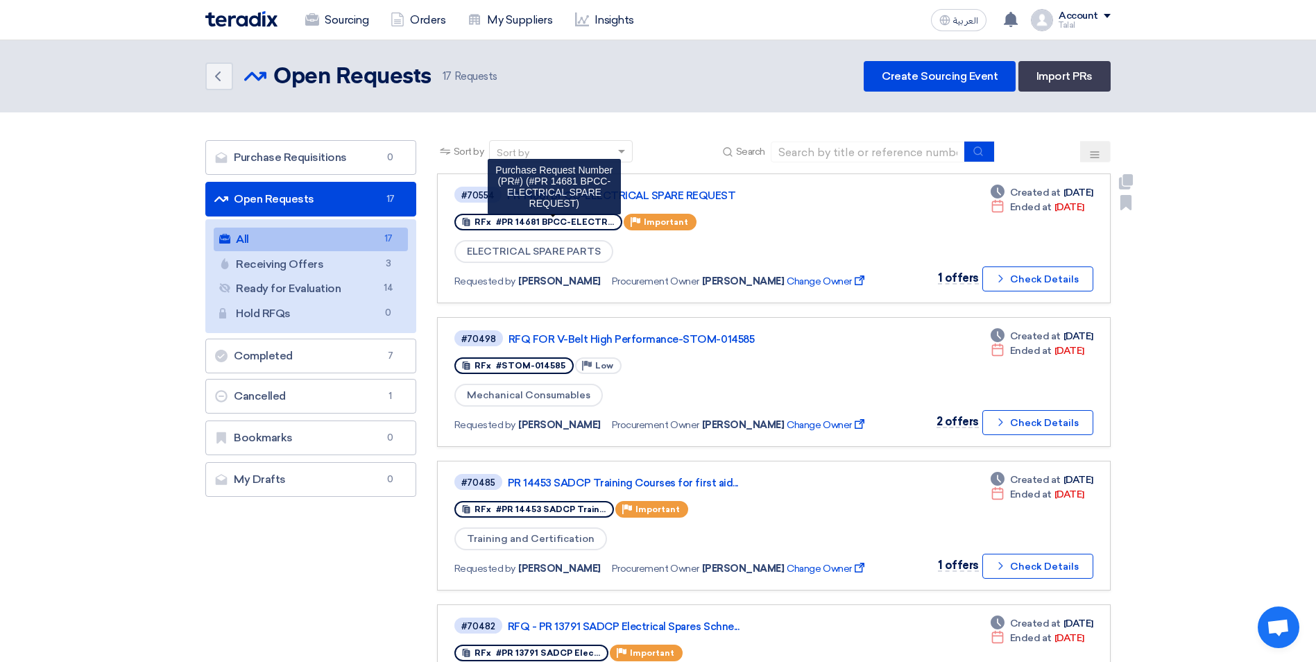
drag, startPoint x: 513, startPoint y: 219, endPoint x: 538, endPoint y: 226, distance: 26.4
click at [538, 226] on span "#PR 14681 BPCC-ELECTR..." at bounding box center [555, 222] width 118 height 10
copy span "14681"
drag, startPoint x: 532, startPoint y: 364, endPoint x: 559, endPoint y: 366, distance: 27.2
click at [559, 366] on div "RFx #STOM-014585" at bounding box center [514, 365] width 119 height 17
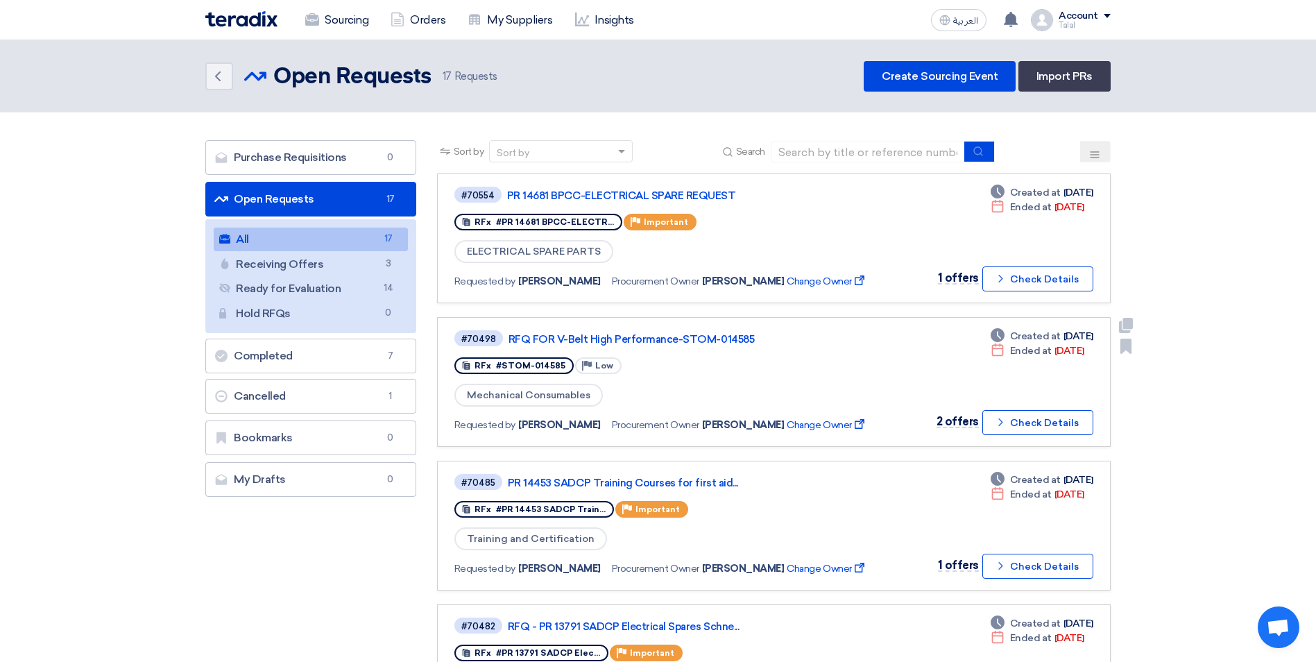
copy span "014585"
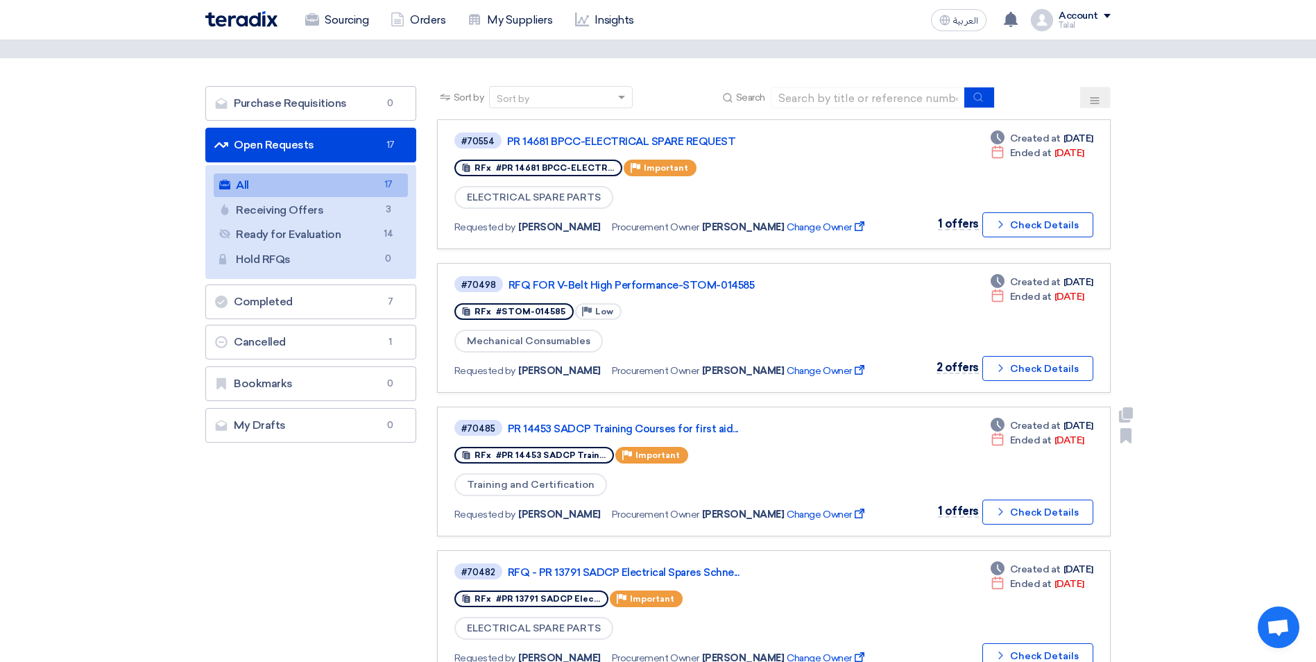
scroll to position [139, 0]
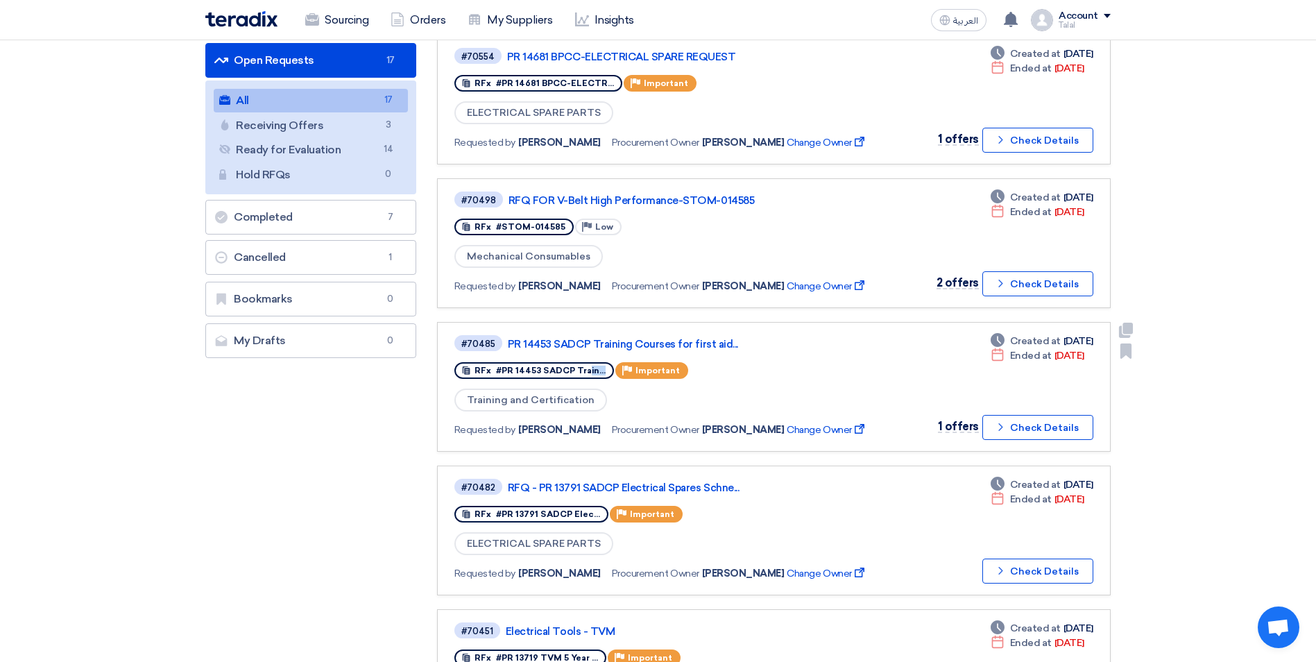
drag, startPoint x: 514, startPoint y: 370, endPoint x: 535, endPoint y: 377, distance: 21.9
click at [535, 377] on div "RFx #PR 14453 SADCP Train..." at bounding box center [535, 370] width 160 height 17
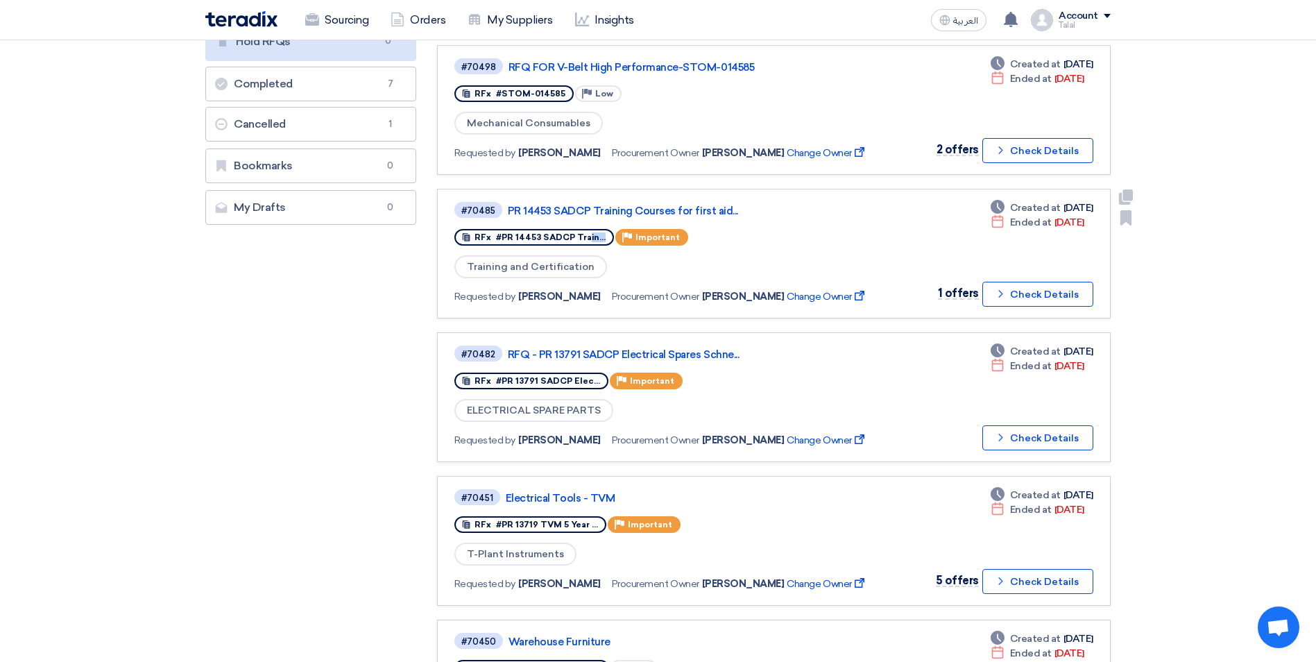
scroll to position [278, 0]
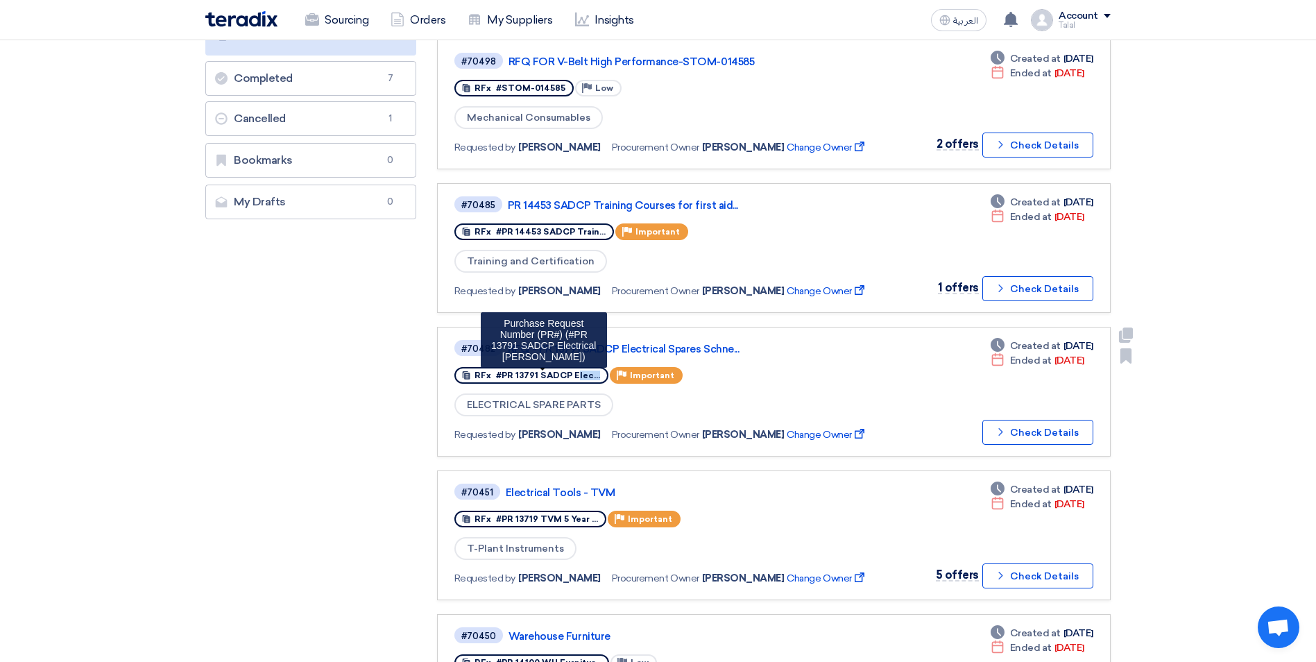
drag, startPoint x: 511, startPoint y: 375, endPoint x: 534, endPoint y: 379, distance: 22.6
click at [534, 379] on span "#PR 13791 SADCP Elec..." at bounding box center [548, 376] width 104 height 10
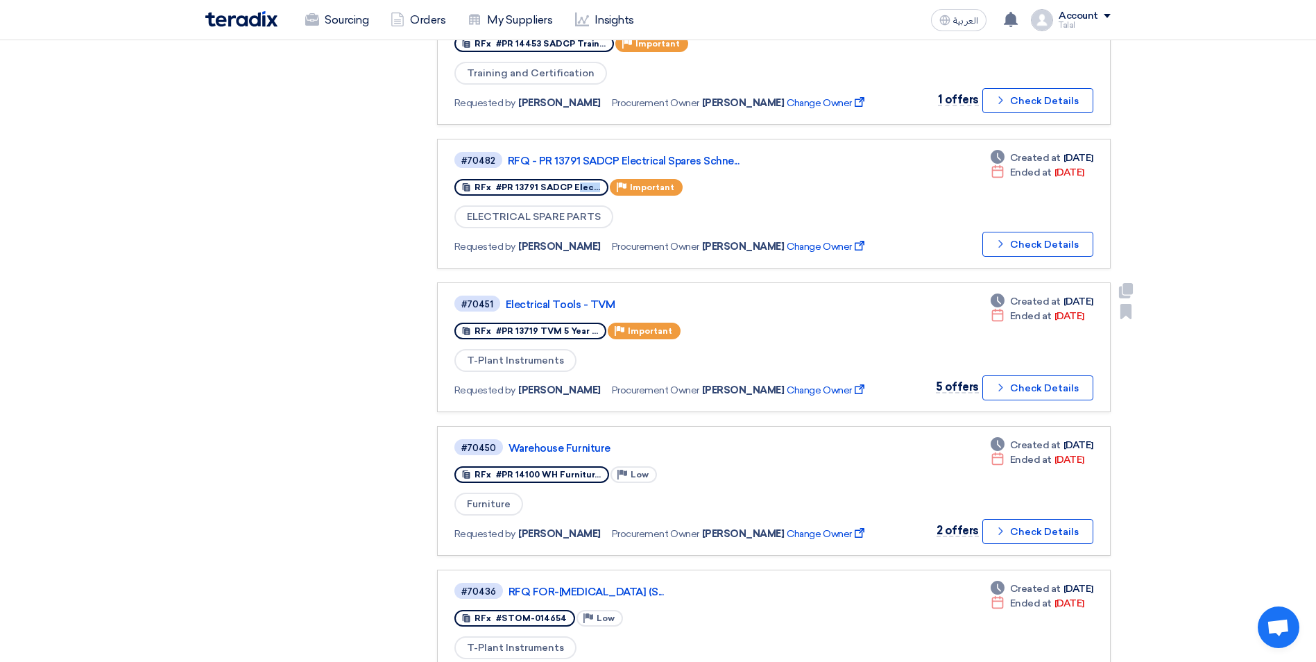
scroll to position [555, 0]
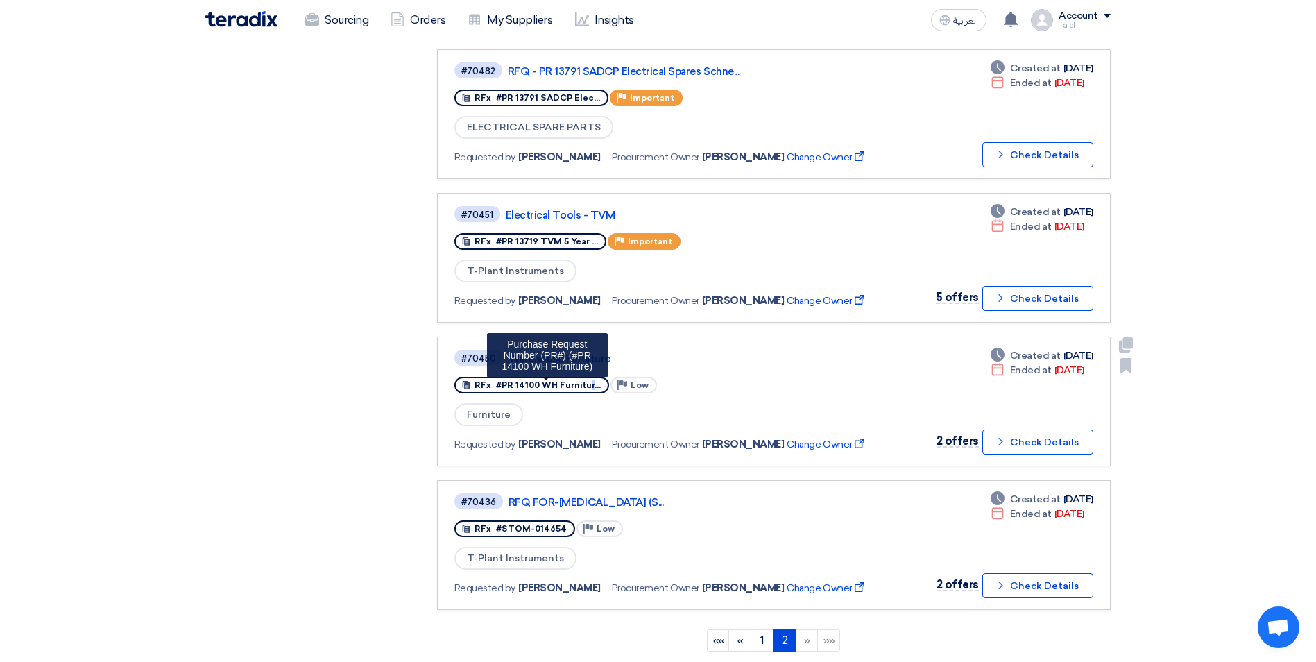
click at [520, 382] on span "#PR 14100 WH Furnitur..." at bounding box center [548, 385] width 105 height 10
drag, startPoint x: 520, startPoint y: 382, endPoint x: 503, endPoint y: 384, distance: 16.8
click at [502, 383] on span "#PR 14100 WH Furnitur..." at bounding box center [548, 385] width 105 height 10
drag, startPoint x: 513, startPoint y: 384, endPoint x: 536, endPoint y: 391, distance: 23.9
click at [536, 391] on div "RFx #PR 14100 WH Furnitur..." at bounding box center [532, 385] width 155 height 17
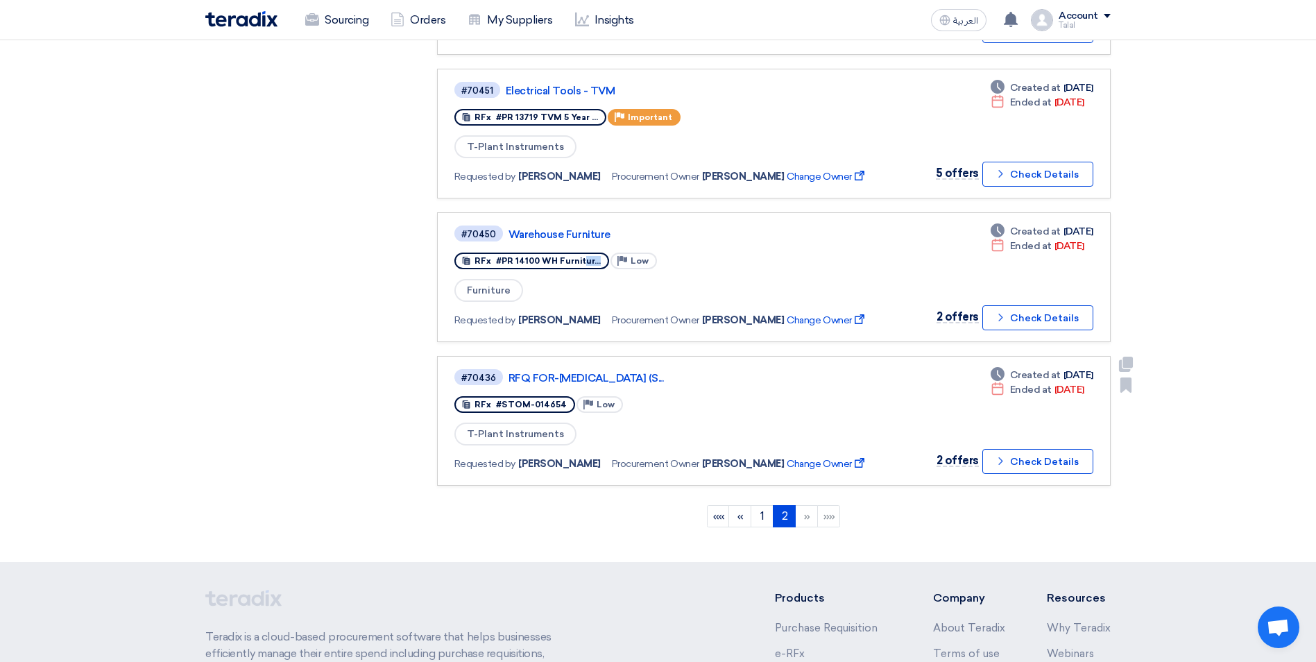
scroll to position [694, 0]
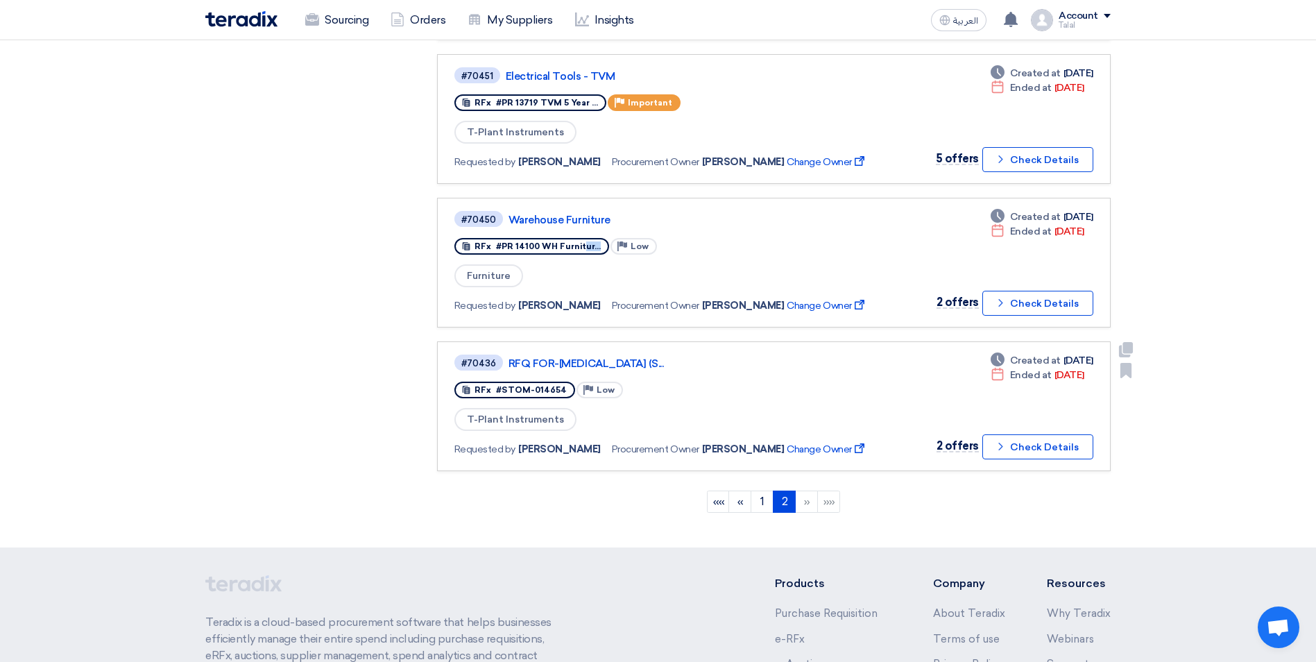
drag, startPoint x: 532, startPoint y: 389, endPoint x: 559, endPoint y: 396, distance: 27.3
click at [559, 396] on div "RFx #STOM-014654" at bounding box center [515, 390] width 121 height 17
